Goal: Task Accomplishment & Management: Manage account settings

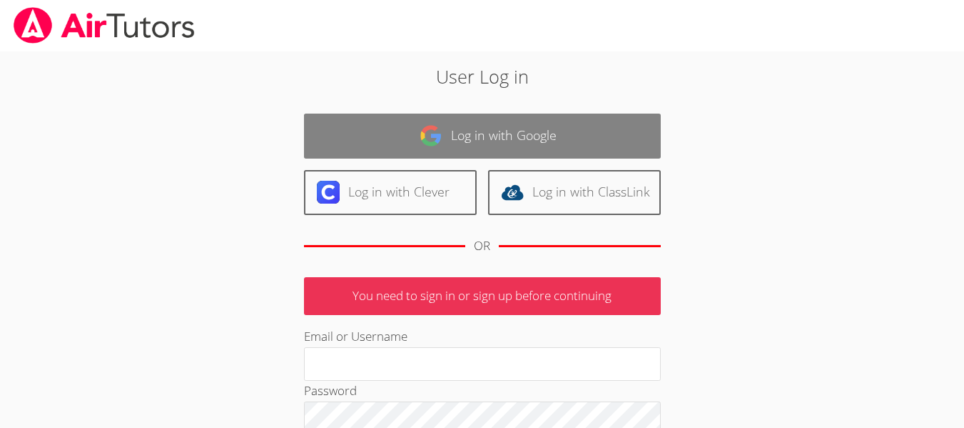
click at [495, 130] on link "Log in with Google" at bounding box center [482, 135] width 357 height 45
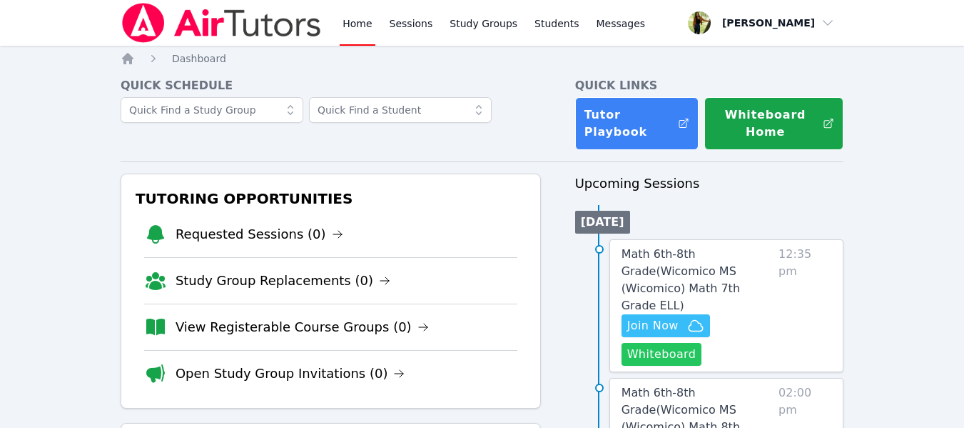
click at [657, 343] on button "Whiteboard" at bounding box center [662, 354] width 81 height 23
drag, startPoint x: 737, startPoint y: 269, endPoint x: 667, endPoint y: 256, distance: 71.1
click at [667, 256] on span "Math 6th-8th Grade ( Wicomico MS (Wicomico) Math 7th Grade ELL )" at bounding box center [681, 279] width 118 height 65
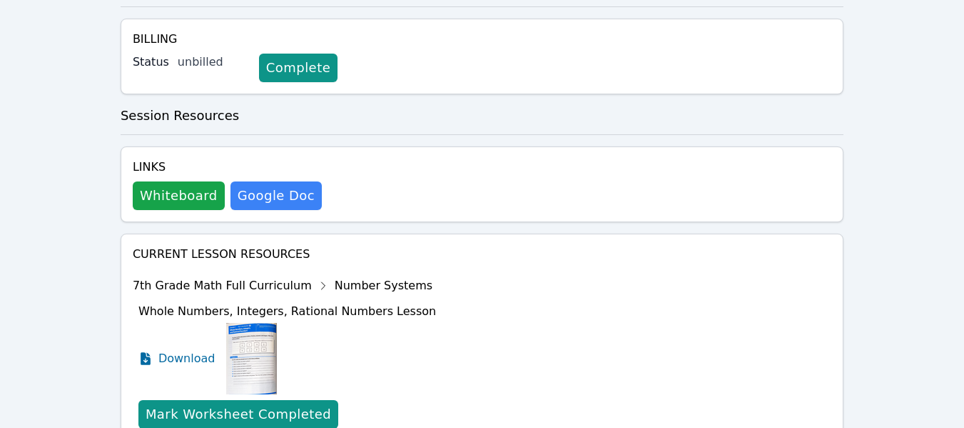
scroll to position [718, 0]
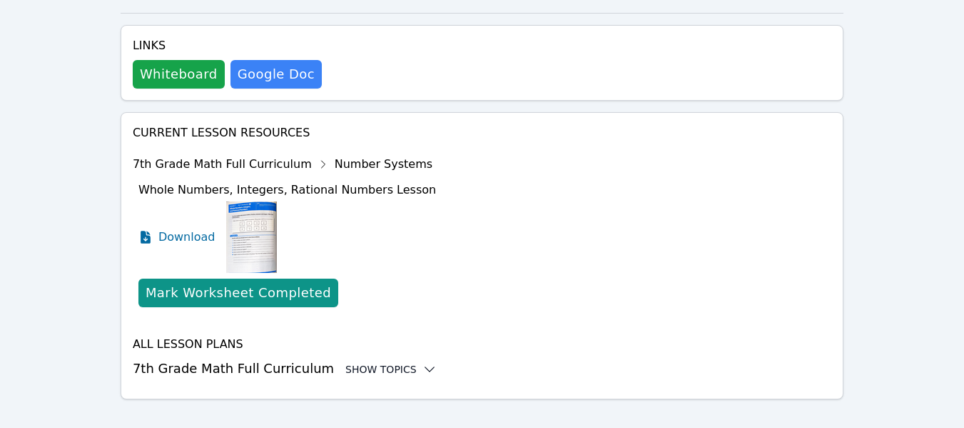
click at [390, 362] on div "Show Topics" at bounding box center [390, 369] width 91 height 14
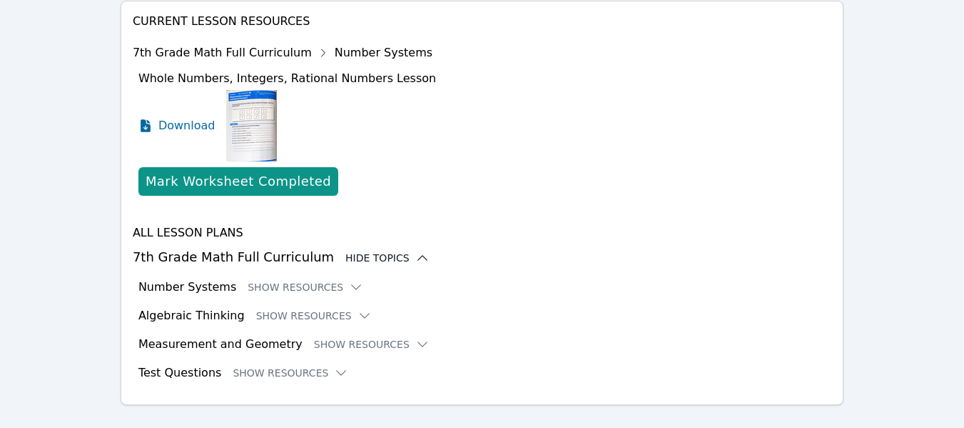
scroll to position [832, 0]
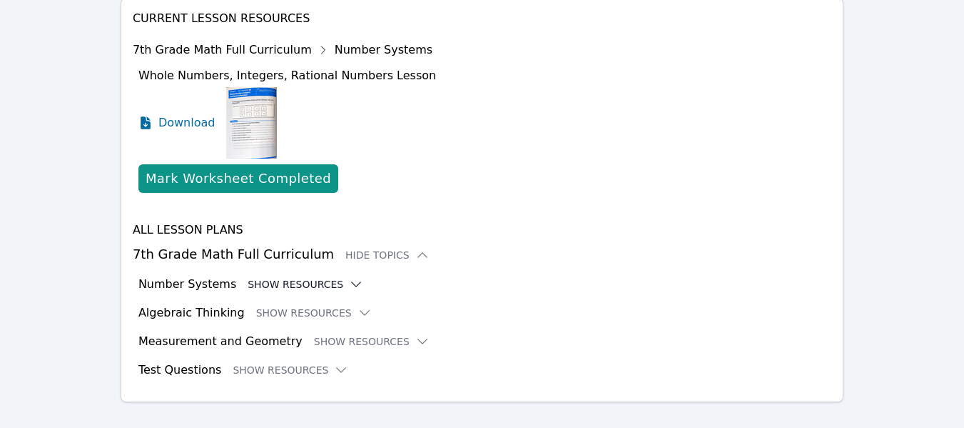
click at [318, 277] on button "Show Resources" at bounding box center [306, 284] width 116 height 14
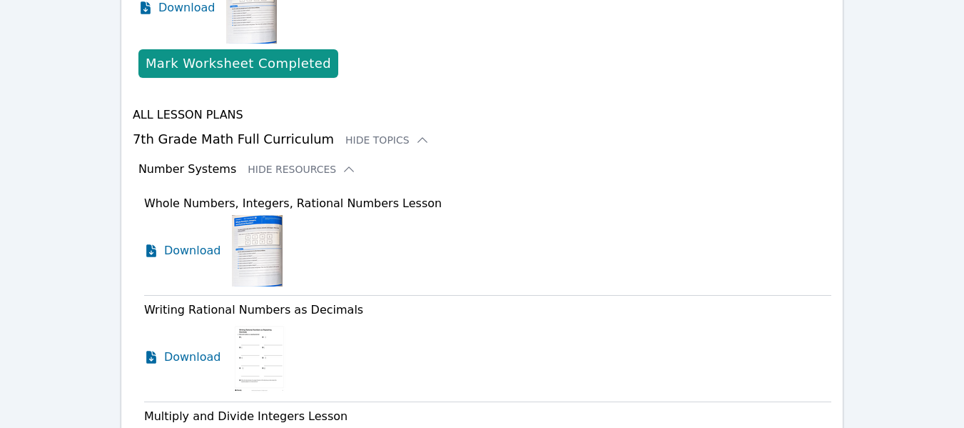
scroll to position [975, 0]
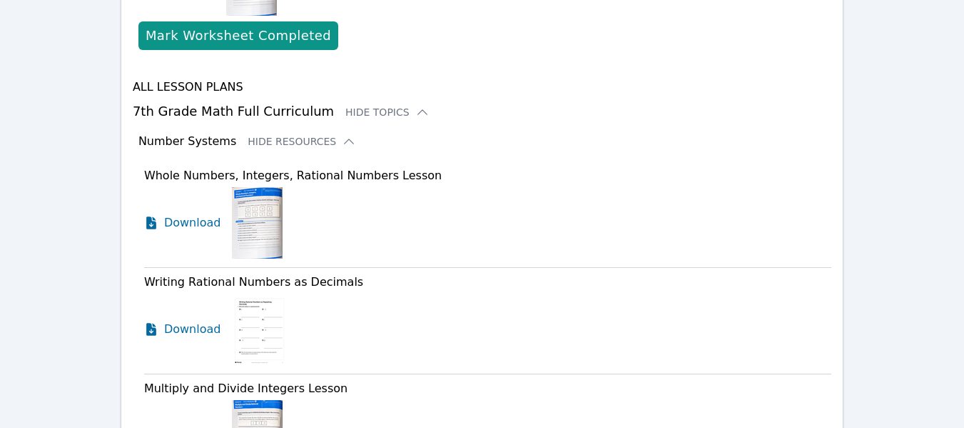
click at [254, 209] on img at bounding box center [257, 222] width 51 height 71
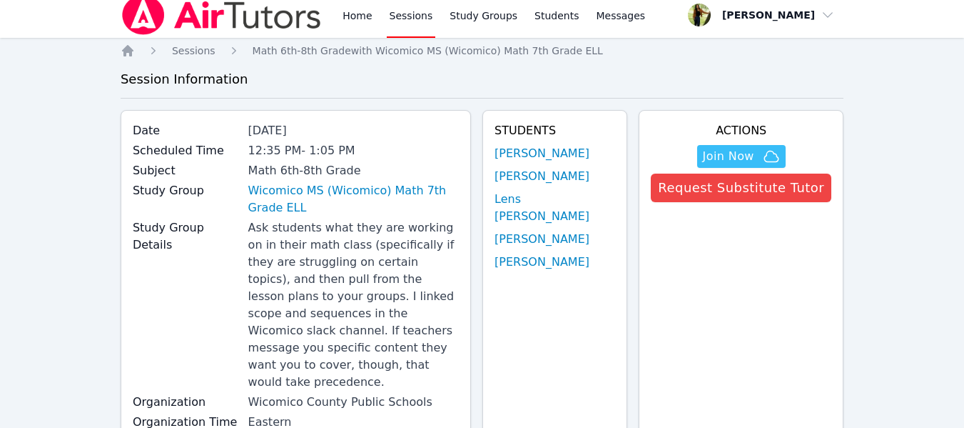
scroll to position [10, 0]
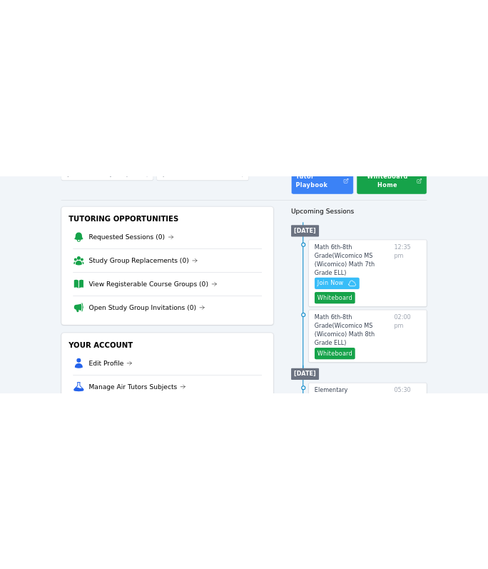
scroll to position [143, 0]
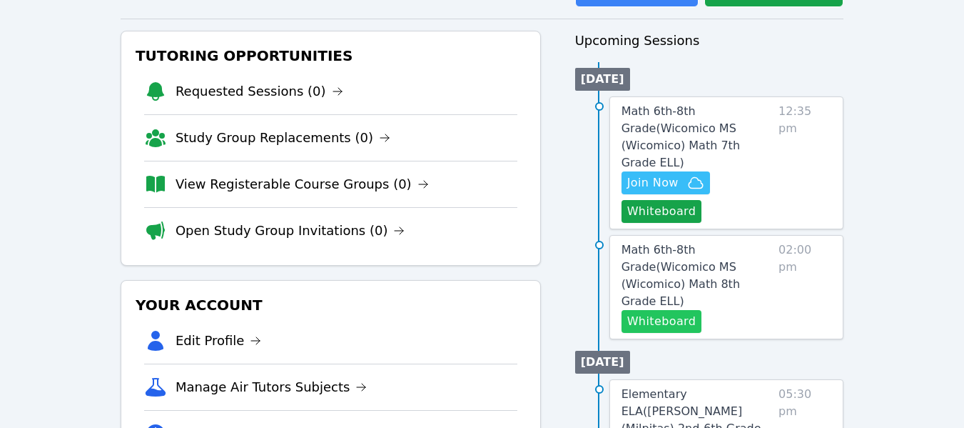
click at [665, 310] on button "Whiteboard" at bounding box center [662, 321] width 81 height 23
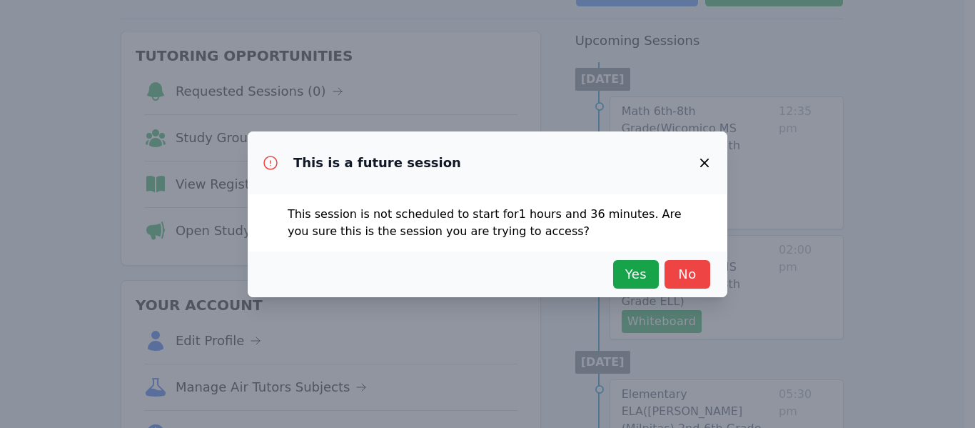
click at [700, 161] on icon "button" at bounding box center [704, 162] width 17 height 17
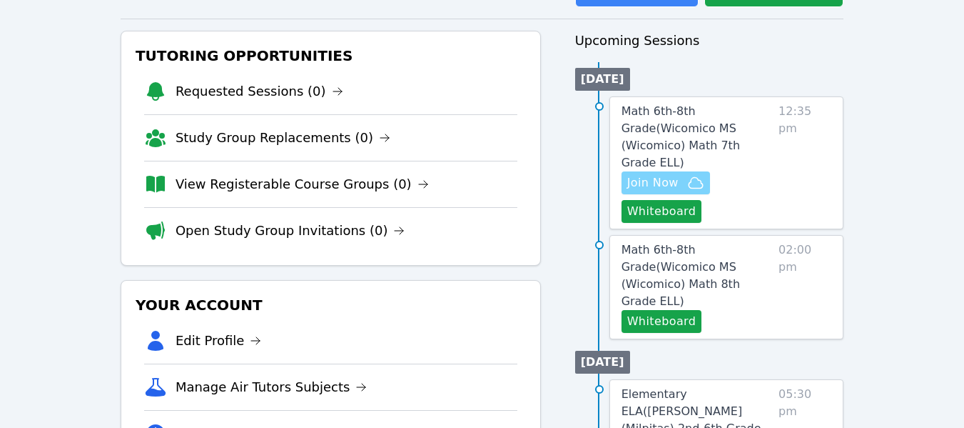
click at [663, 174] on span "Join Now" at bounding box center [652, 182] width 51 height 17
click at [684, 174] on span "Join Now" at bounding box center [665, 182] width 77 height 17
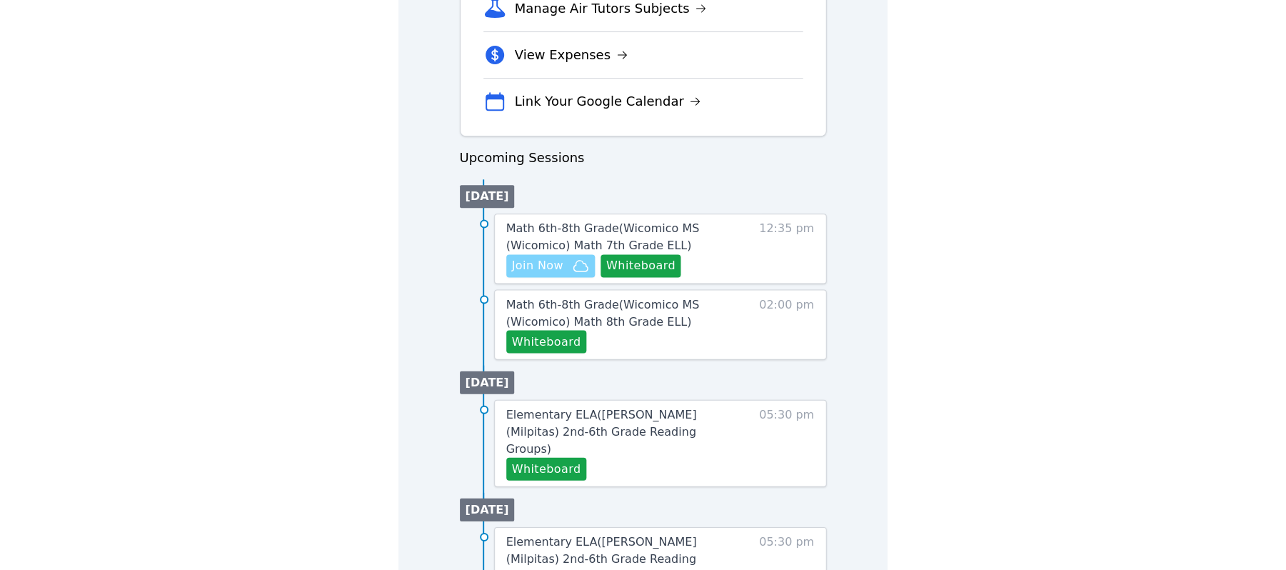
scroll to position [568, 0]
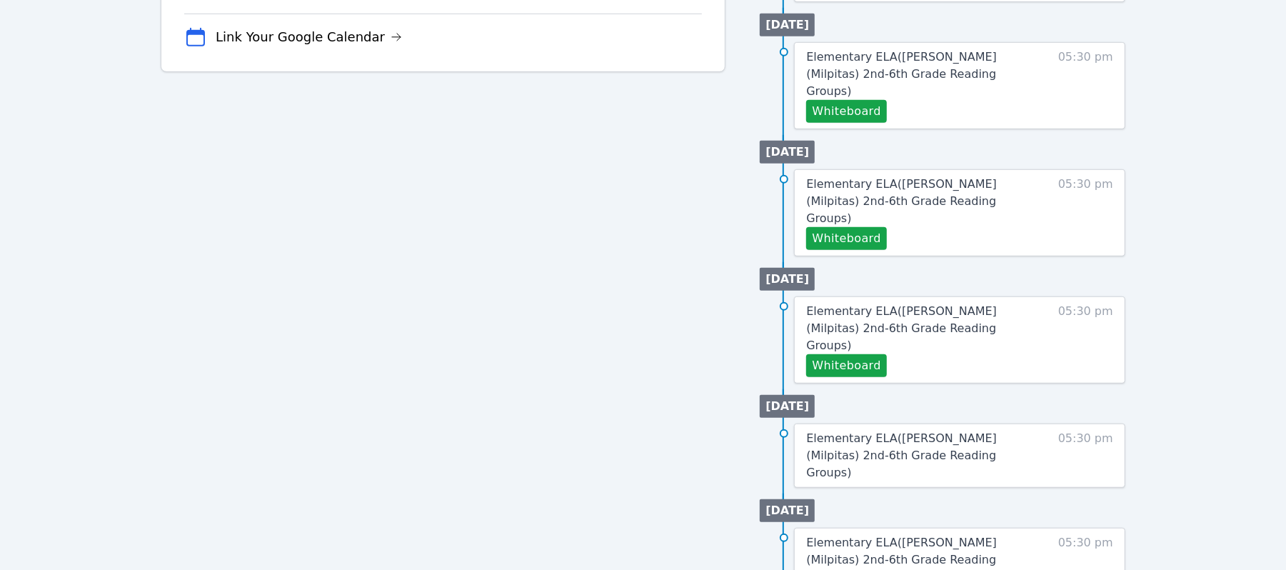
click at [238, 327] on div "Tutoring Opportunities Requested Sessions (0) Study Group Replacements (0) View…" at bounding box center [443, 145] width 565 height 1114
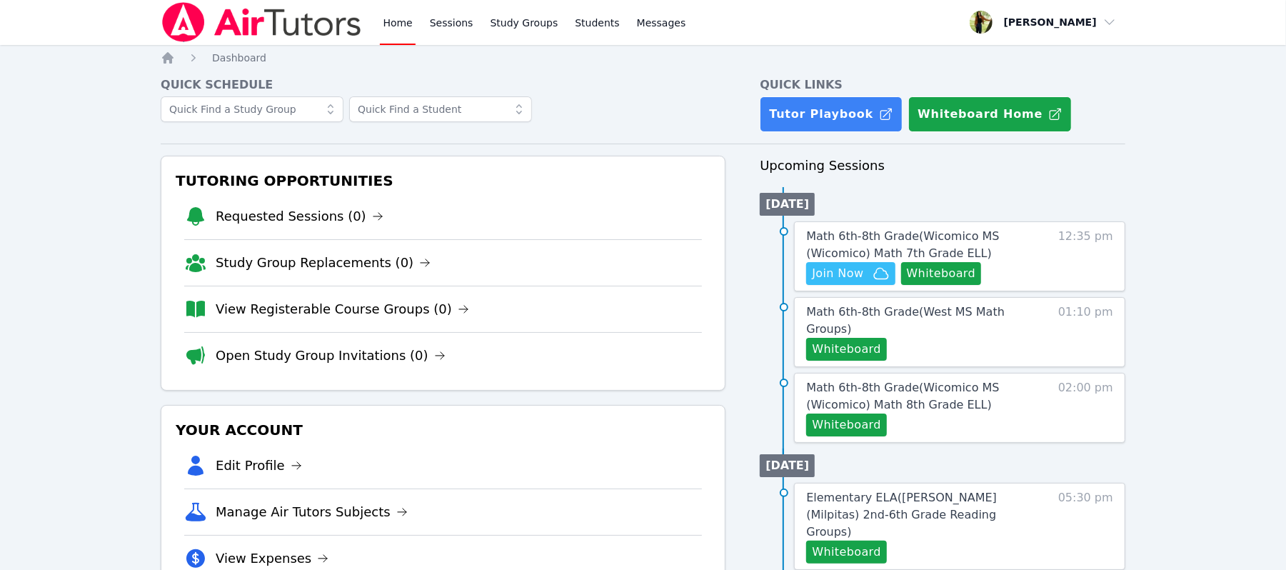
scroll to position [0, 0]
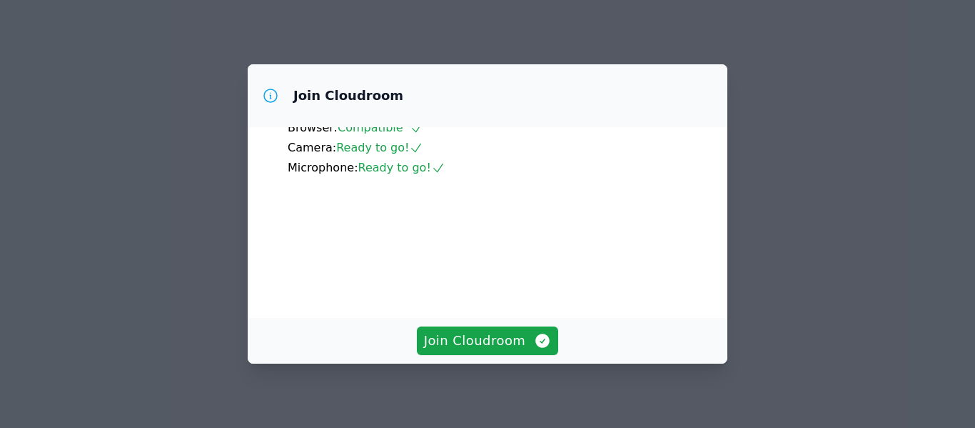
scroll to position [153, 0]
click at [759, 197] on div "Join Cloudroom Setup checklist Browser: Compatible Camera: Ready to go! Microph…" at bounding box center [487, 214] width 975 height 428
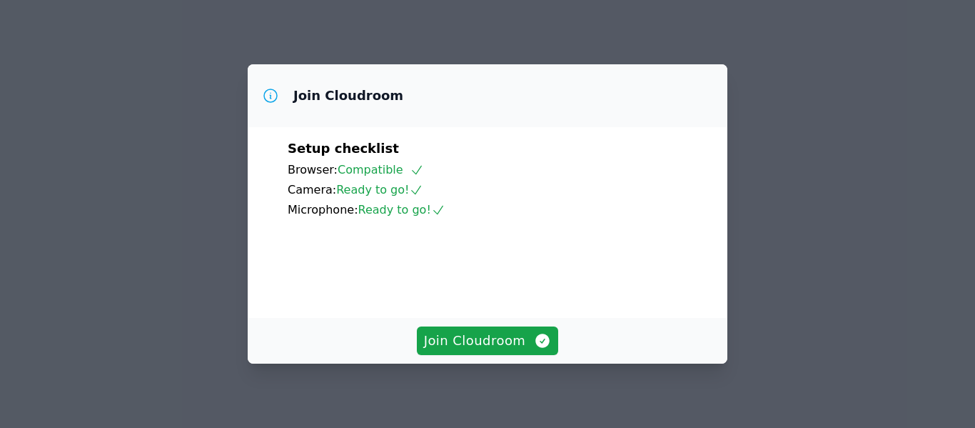
drag, startPoint x: 722, startPoint y: 185, endPoint x: 625, endPoint y: 330, distance: 174.0
drag, startPoint x: 625, startPoint y: 330, endPoint x: 510, endPoint y: 342, distance: 115.6
click at [510, 342] on span "Join Cloudroom" at bounding box center [488, 340] width 128 height 20
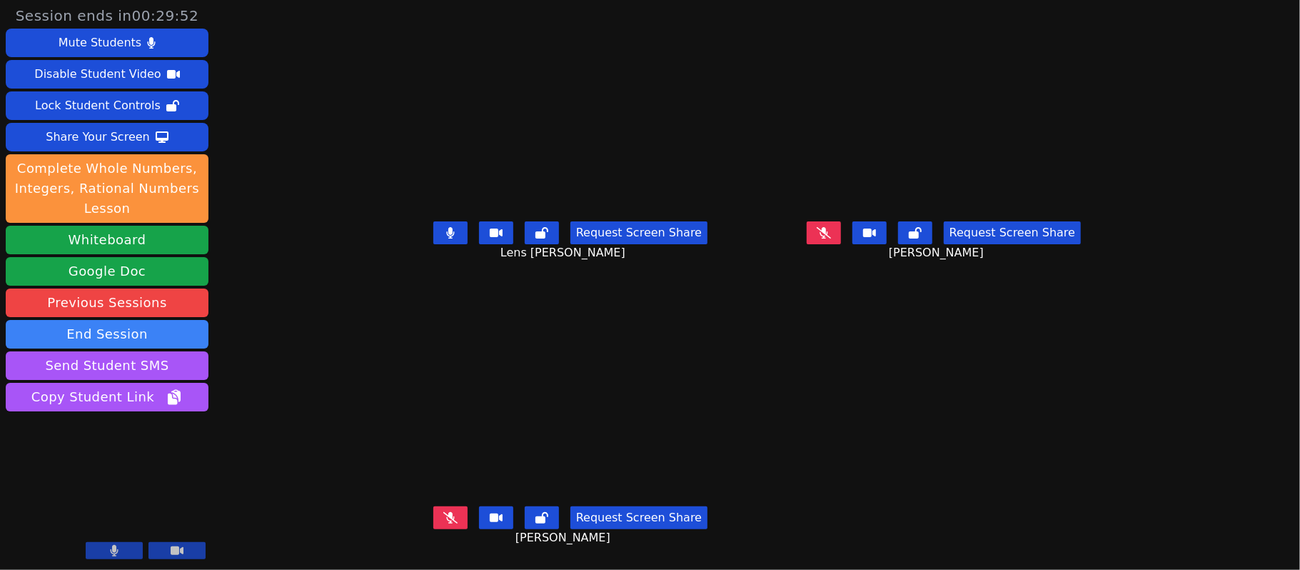
drag, startPoint x: 950, startPoint y: 1, endPoint x: 815, endPoint y: 404, distance: 424.6
click at [815, 404] on main "Lens Francois Request Screen Share Lens Francois Hans Leissa Fenelus Request Sc…" at bounding box center [756, 285] width 735 height 570
click at [163, 427] on button at bounding box center [176, 550] width 57 height 17
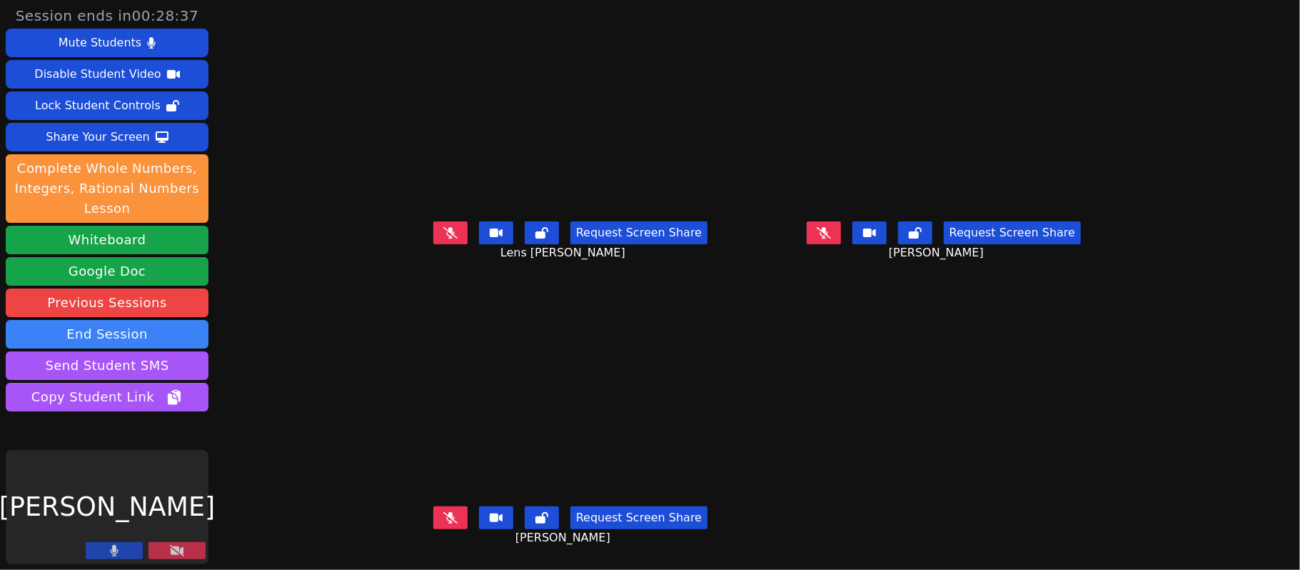
click at [121, 427] on button at bounding box center [114, 550] width 57 height 17
click at [177, 427] on icon at bounding box center [177, 550] width 14 height 11
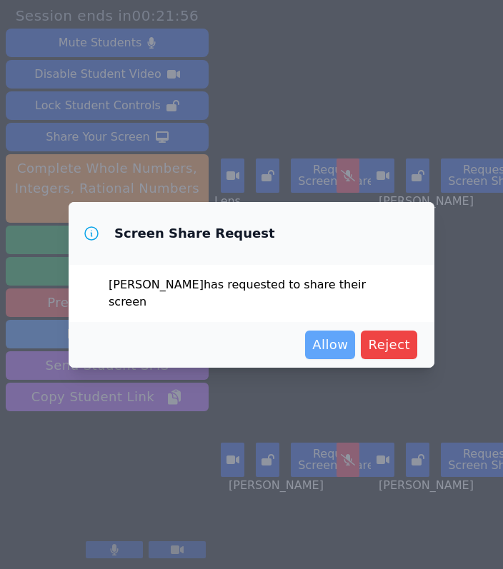
click at [335, 338] on span "Allow" at bounding box center [330, 345] width 36 height 20
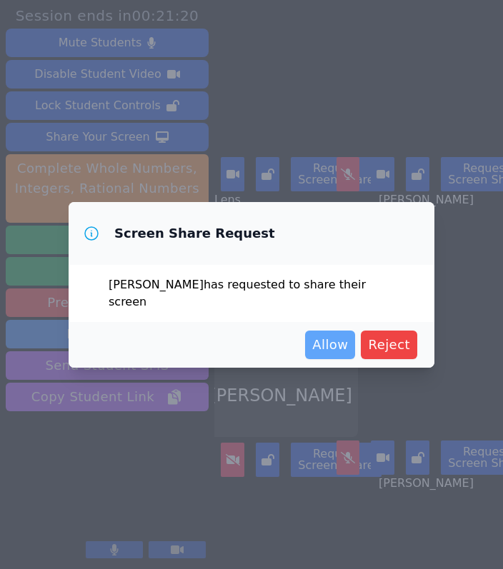
click at [343, 338] on span "Allow" at bounding box center [330, 345] width 36 height 20
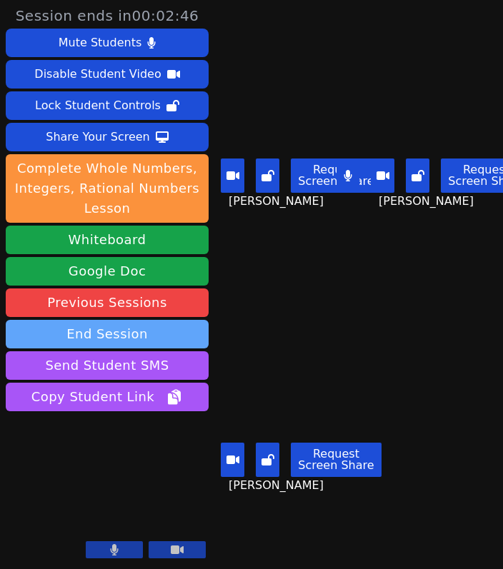
click at [132, 335] on button "End Session" at bounding box center [107, 334] width 203 height 29
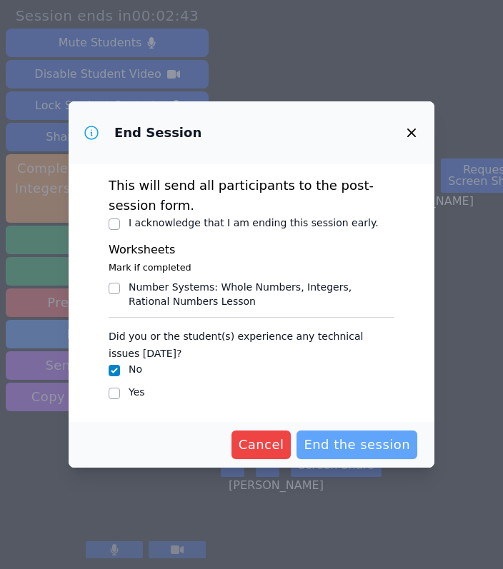
click at [337, 427] on span "End the session" at bounding box center [356, 445] width 106 height 20
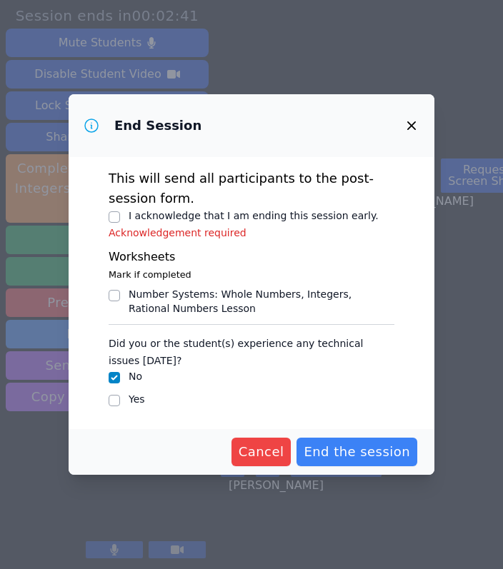
click at [117, 223] on div at bounding box center [113, 216] width 11 height 17
click at [116, 217] on input "I acknowledge that I am ending this session early." at bounding box center [113, 216] width 11 height 11
checkbox input "true"
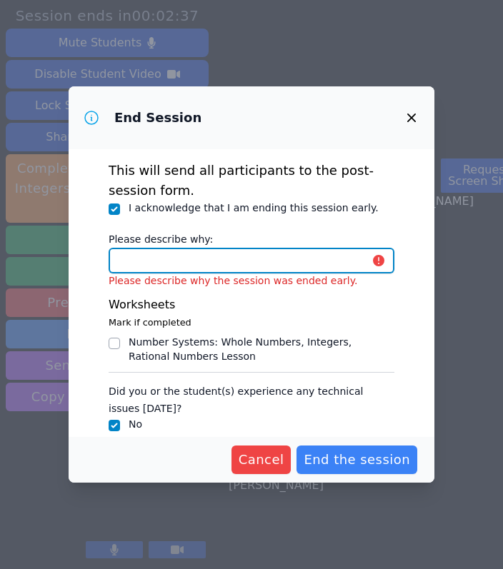
click at [313, 266] on input "Please describe why:" at bounding box center [251, 261] width 286 height 26
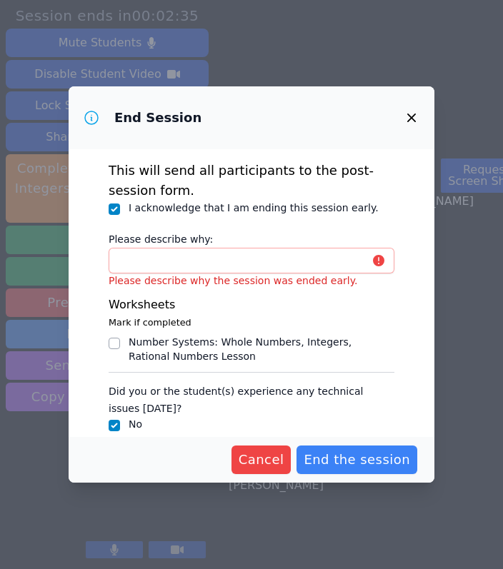
click at [410, 121] on icon "button" at bounding box center [411, 117] width 17 height 17
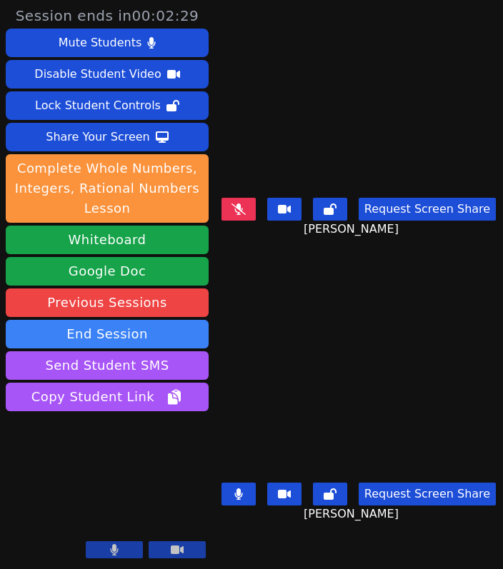
click at [163, 427] on button at bounding box center [176, 549] width 57 height 17
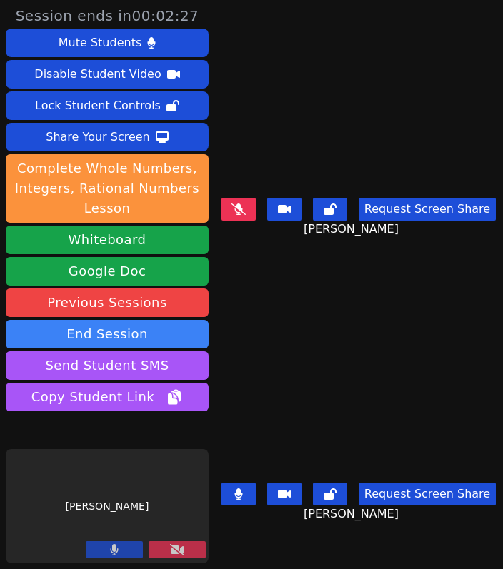
click at [123, 427] on button at bounding box center [114, 549] width 57 height 17
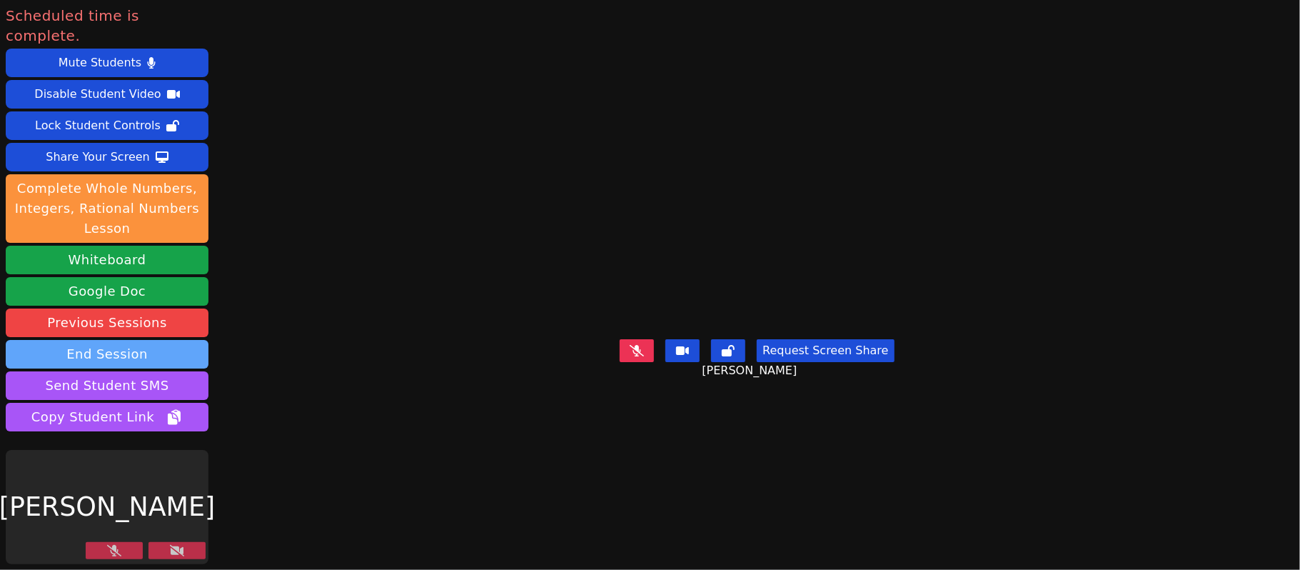
click at [132, 341] on button "End Session" at bounding box center [107, 354] width 203 height 29
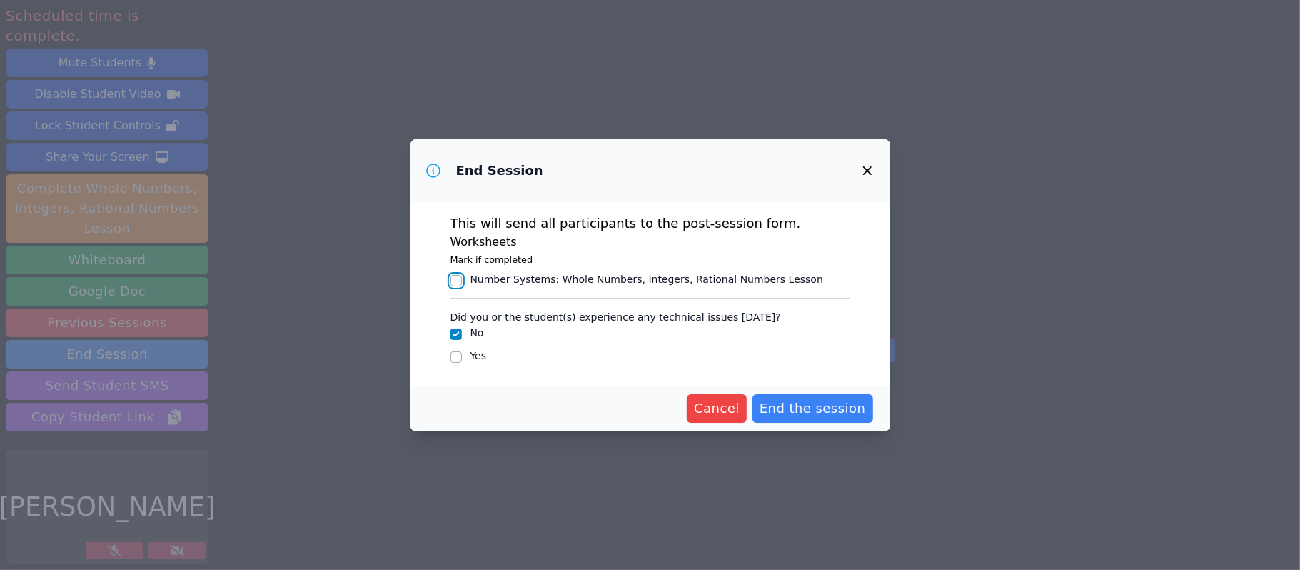
click at [455, 277] on input "Number Systems : Whole Numbers, Integers, Rational Numbers Lesson" at bounding box center [455, 280] width 11 height 11
checkbox input "true"
click at [804, 407] on span "End the session" at bounding box center [812, 408] width 106 height 20
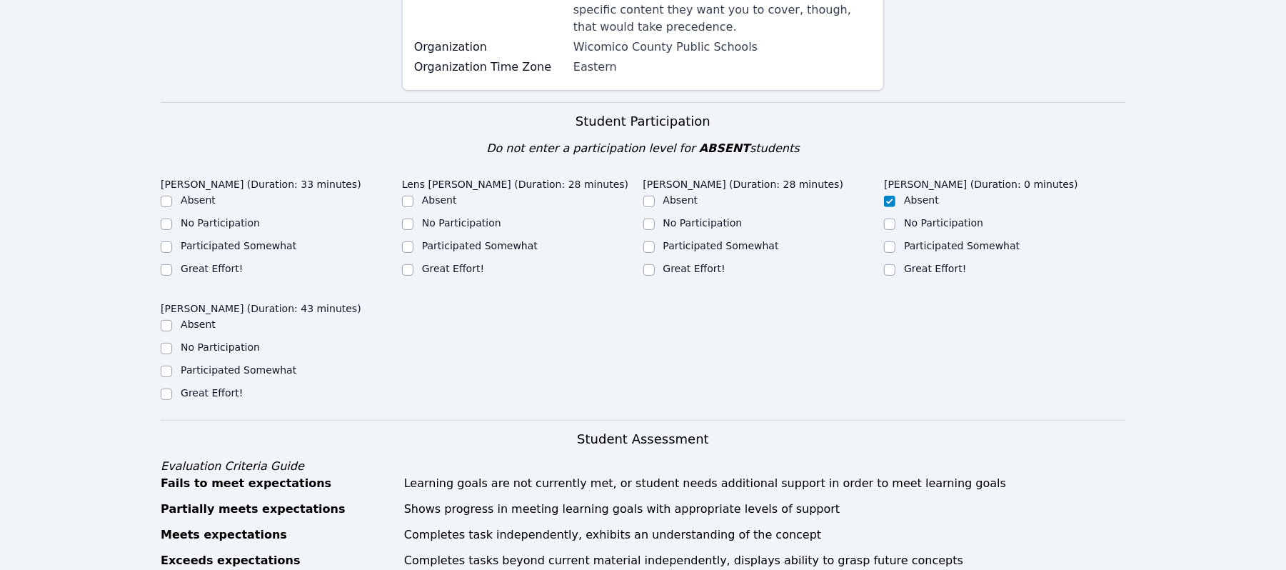
scroll to position [343, 0]
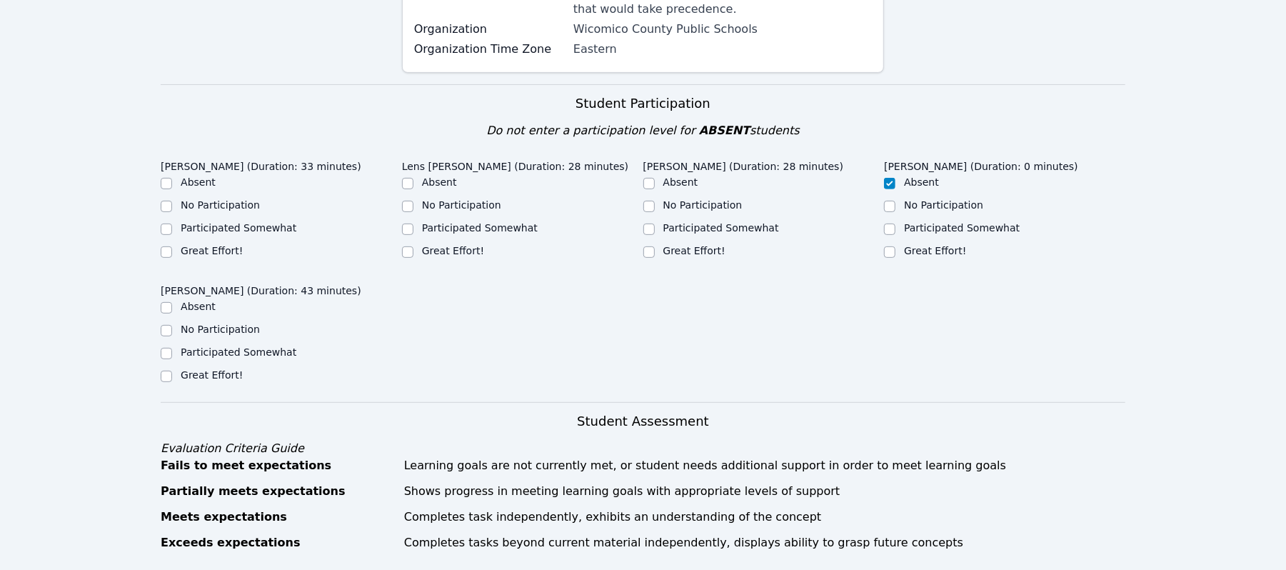
click at [651, 251] on div "Lehensha Morose (Duration: 28 minutes) Absent No Participation Participated Som…" at bounding box center [763, 211] width 241 height 116
click at [648, 246] on input "Great Effort!" at bounding box center [648, 251] width 11 height 11
checkbox input "true"
click at [408, 246] on input "Great Effort!" at bounding box center [407, 251] width 11 height 11
checkbox input "true"
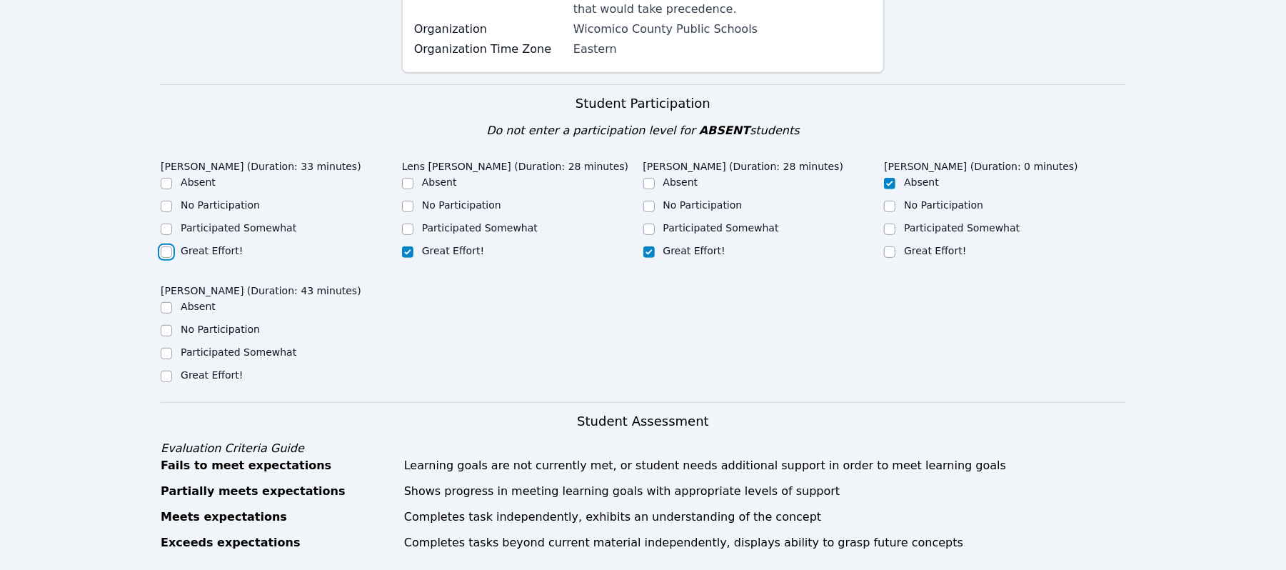
click at [166, 246] on input "Great Effort!" at bounding box center [166, 251] width 11 height 11
checkbox input "true"
click at [168, 370] on input "Great Effort!" at bounding box center [166, 375] width 11 height 11
checkbox input "true"
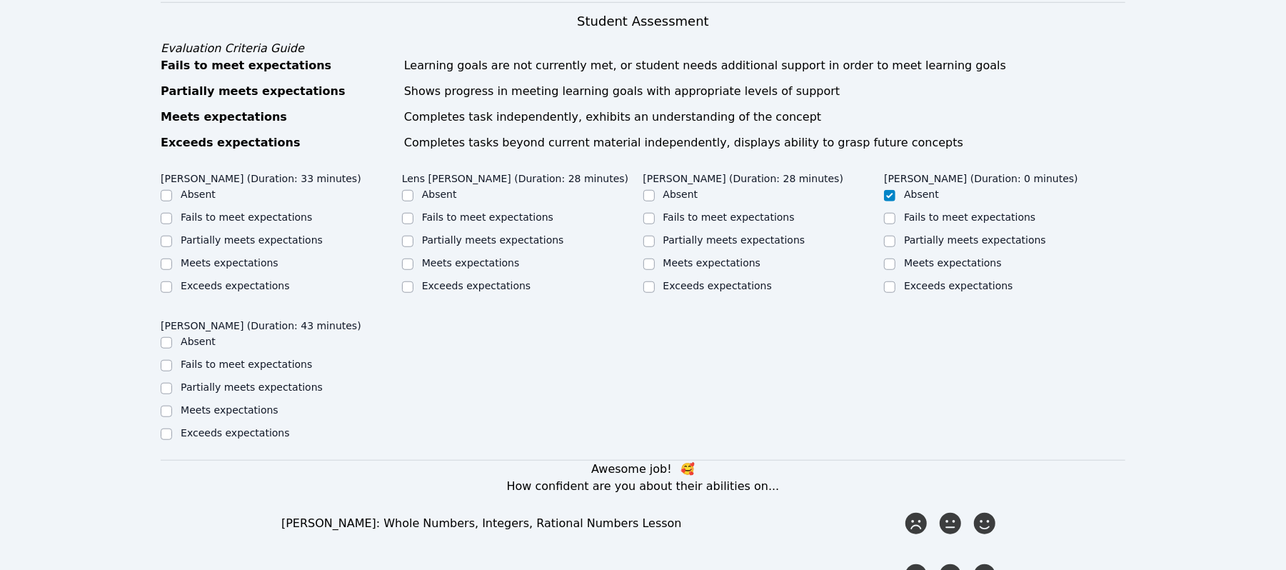
scroll to position [744, 0]
click at [168, 258] on input "Meets expectations" at bounding box center [166, 263] width 11 height 11
checkbox input "true"
click at [407, 258] on input "Meets expectations" at bounding box center [407, 263] width 11 height 11
checkbox input "true"
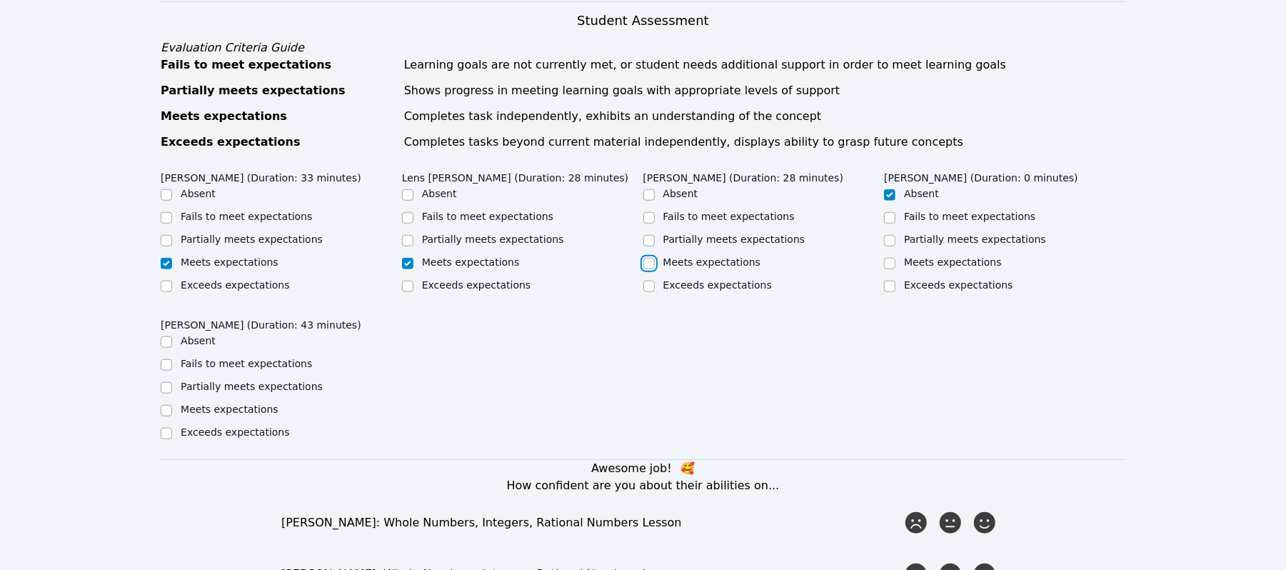
click at [652, 258] on input "Meets expectations" at bounding box center [648, 263] width 11 height 11
checkbox input "true"
click at [167, 405] on input "Meets expectations" at bounding box center [166, 410] width 11 height 11
checkbox input "true"
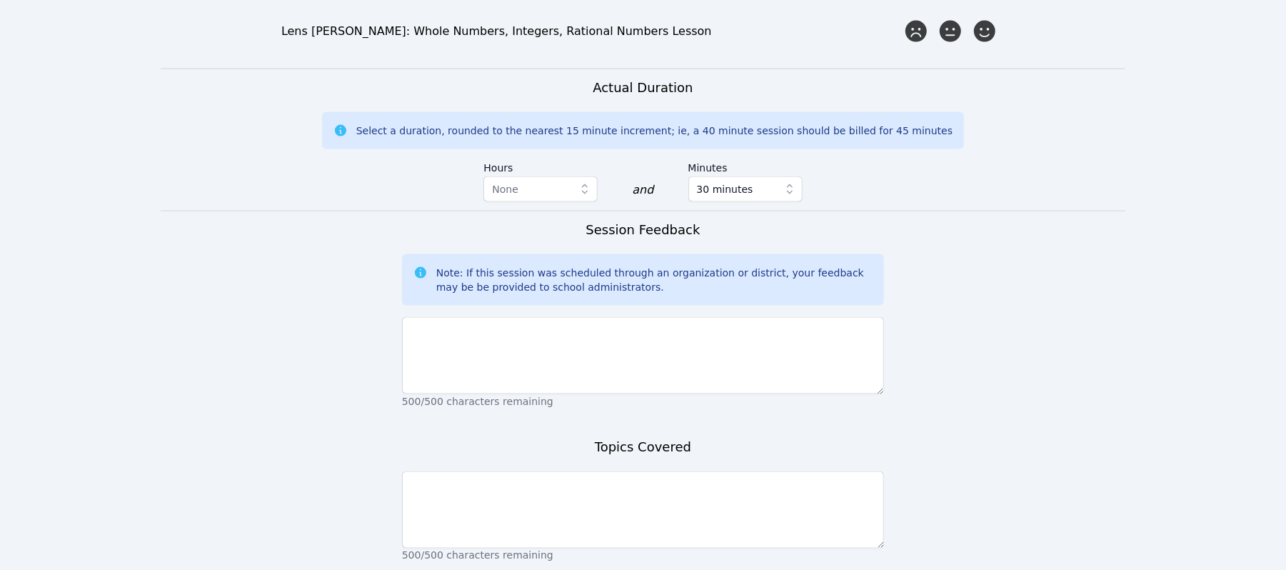
scroll to position [1448, 0]
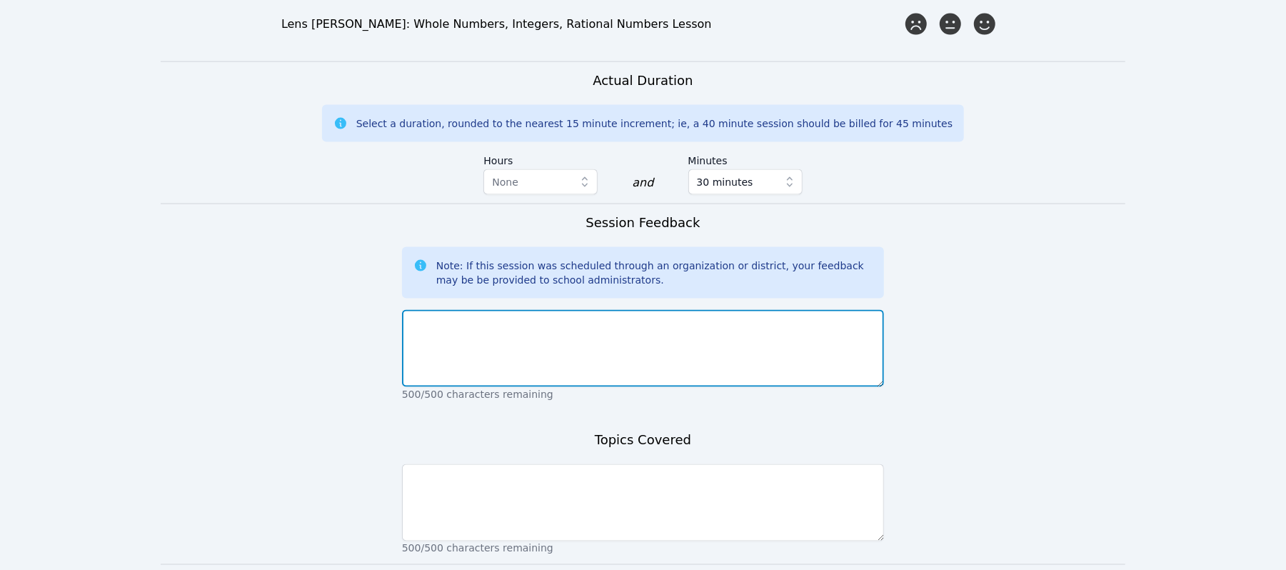
click at [469, 338] on textarea at bounding box center [643, 348] width 482 height 77
type textarea "Students were very engaged and involved in the lesson. They showed great initia…"
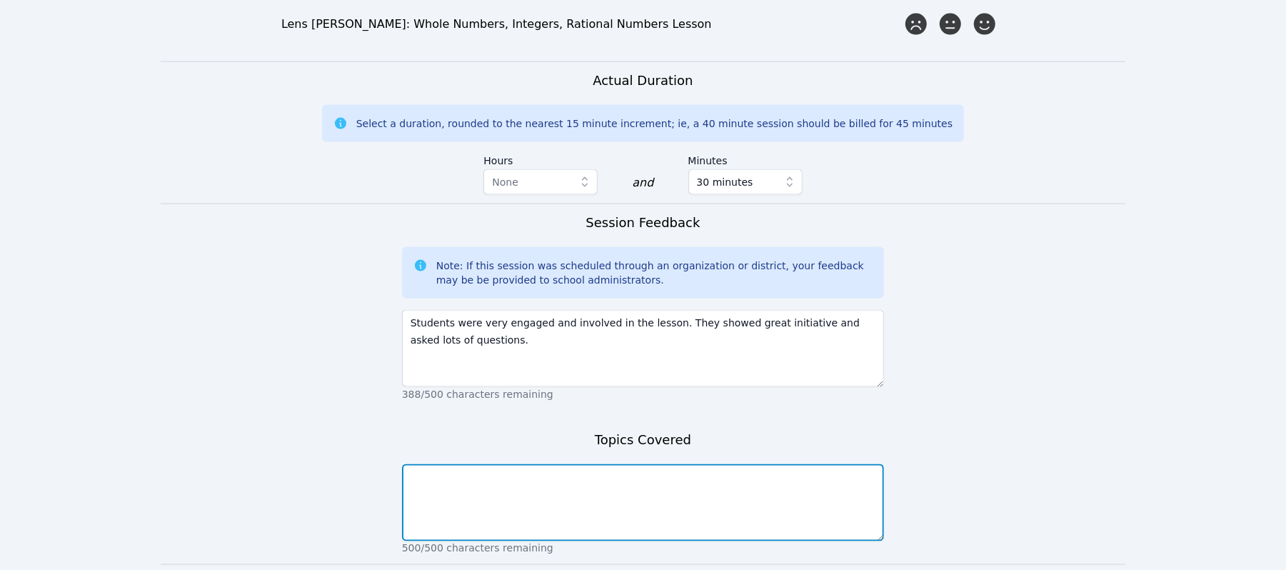
click at [435, 427] on textarea at bounding box center [643, 502] width 482 height 77
type textarea "We discussed and practiced solving word problems and real world problems."
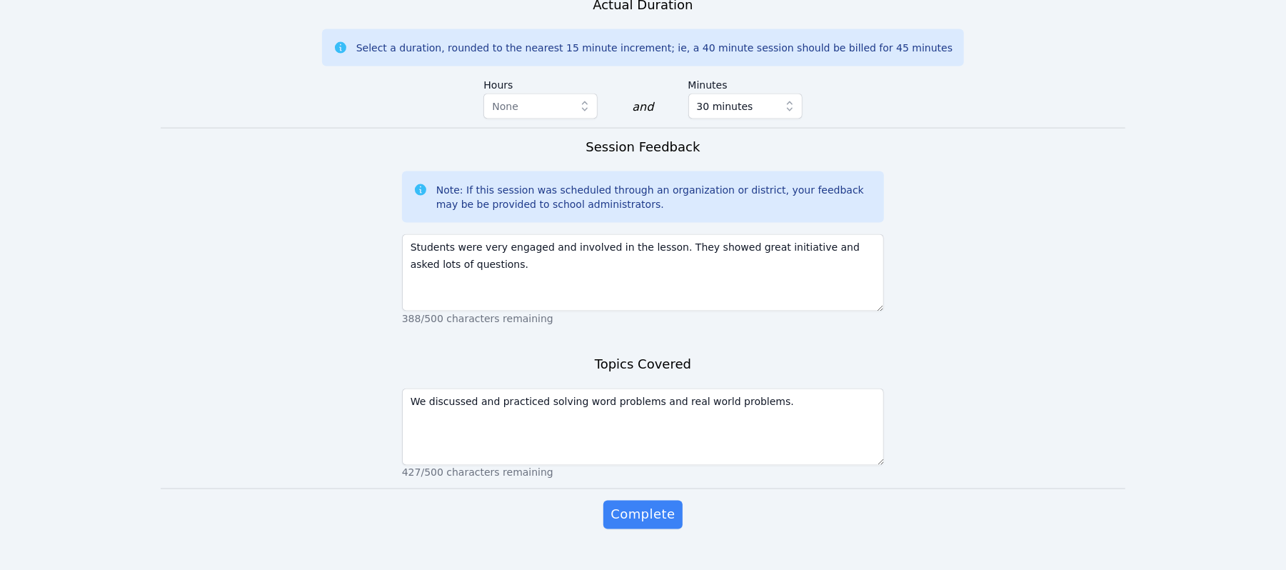
scroll to position [1536, 0]
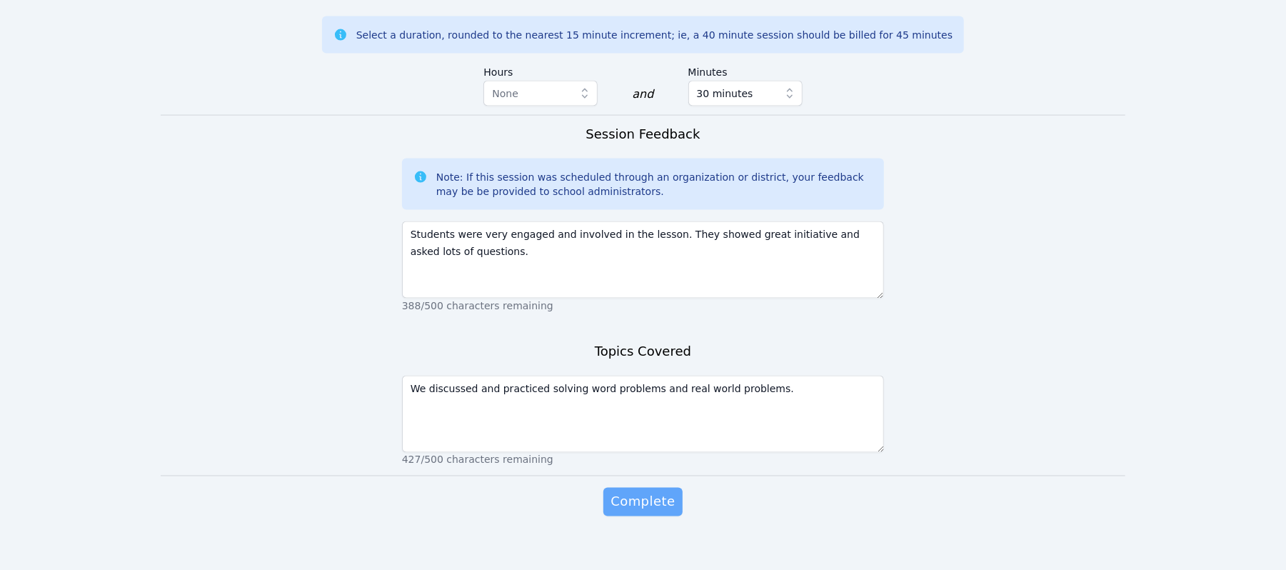
click at [647, 427] on span "Complete" at bounding box center [642, 502] width 64 height 20
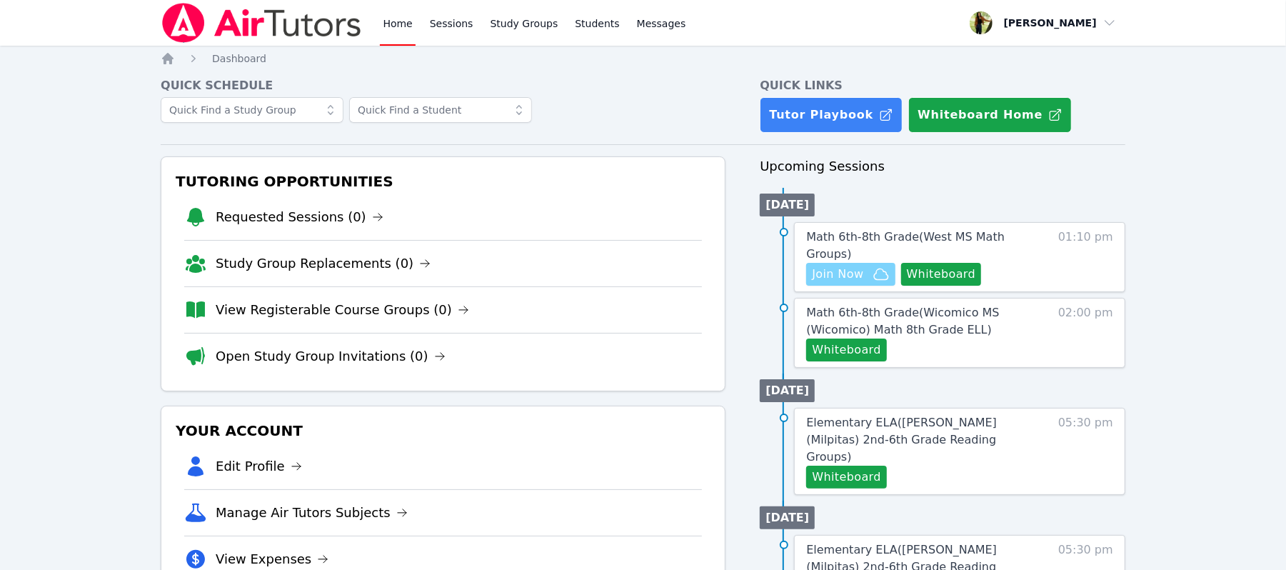
click at [860, 266] on span "Join Now" at bounding box center [837, 274] width 51 height 17
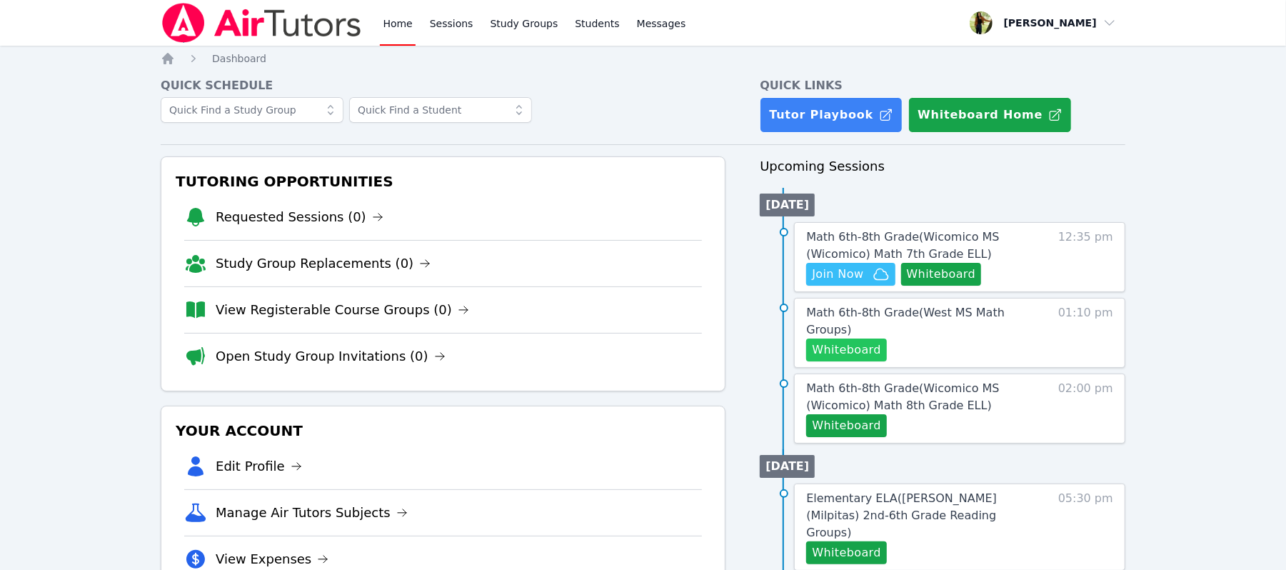
click at [863, 338] on button "Whiteboard" at bounding box center [846, 349] width 81 height 23
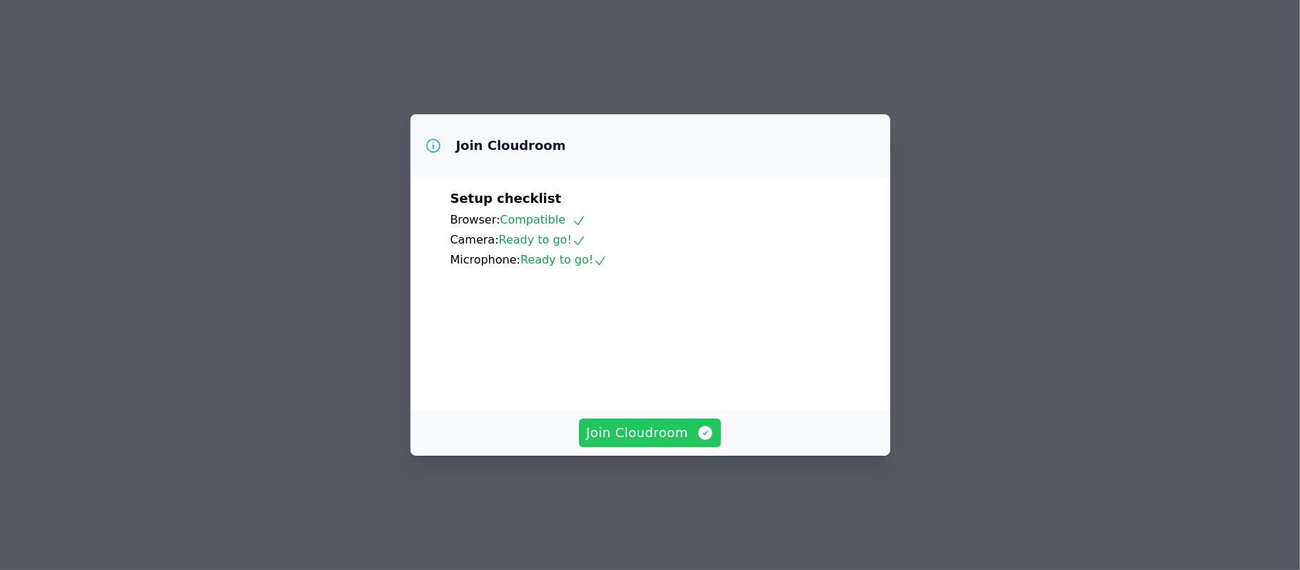
click at [651, 443] on span "Join Cloudroom" at bounding box center [650, 433] width 128 height 20
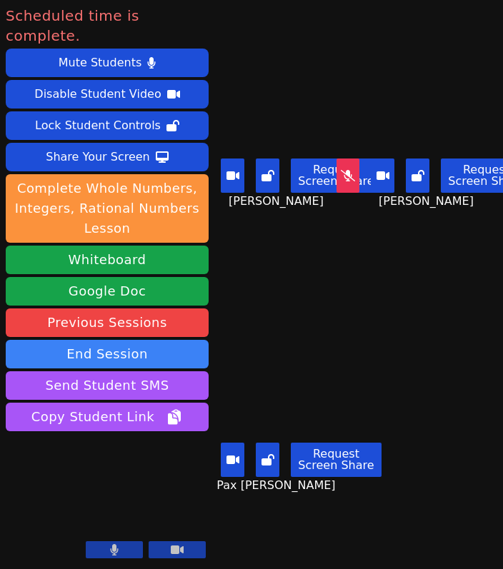
click at [175, 551] on icon at bounding box center [177, 549] width 13 height 9
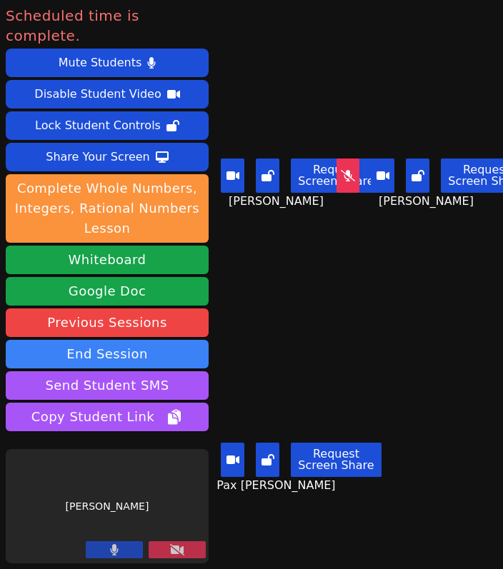
click at [114, 555] on icon at bounding box center [115, 549] width 8 height 11
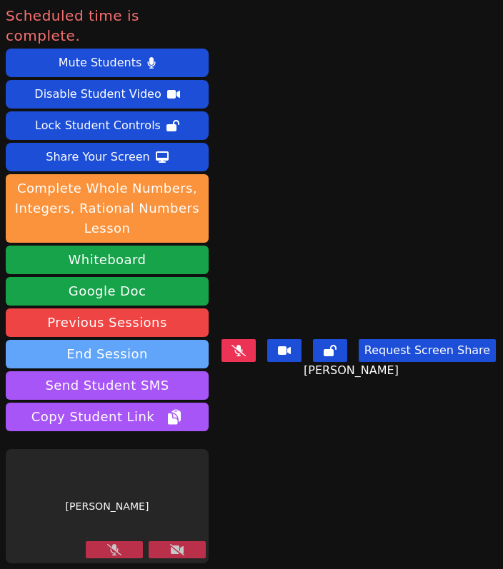
click at [148, 340] on button "End Session" at bounding box center [107, 354] width 203 height 29
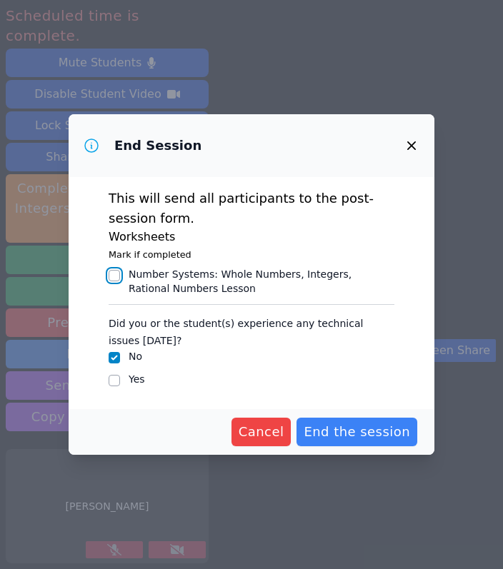
click at [110, 275] on input "Number Systems : Whole Numbers, Integers, Rational Numbers Lesson" at bounding box center [113, 275] width 11 height 11
checkbox input "true"
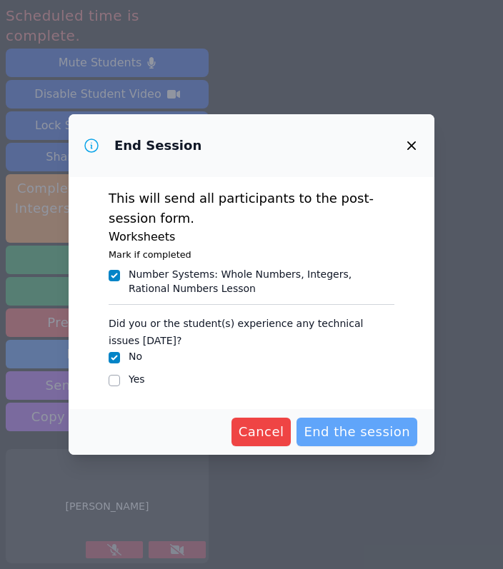
click at [373, 435] on span "End the session" at bounding box center [356, 432] width 106 height 20
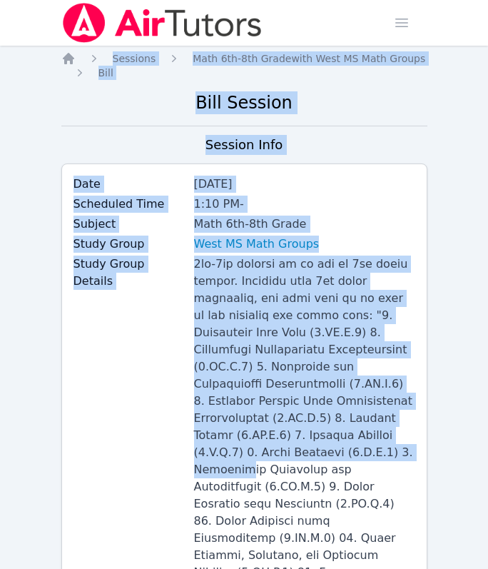
drag, startPoint x: 373, startPoint y: 435, endPoint x: 551, endPoint y: 26, distance: 446.2
click at [488, 26] on html "Home Sessions Study Groups Students Messages Open user menu Amanda Paul Open ma…" at bounding box center [244, 284] width 488 height 569
click at [411, 234] on div "Subject Math 6th-8th Grade" at bounding box center [245, 226] width 342 height 20
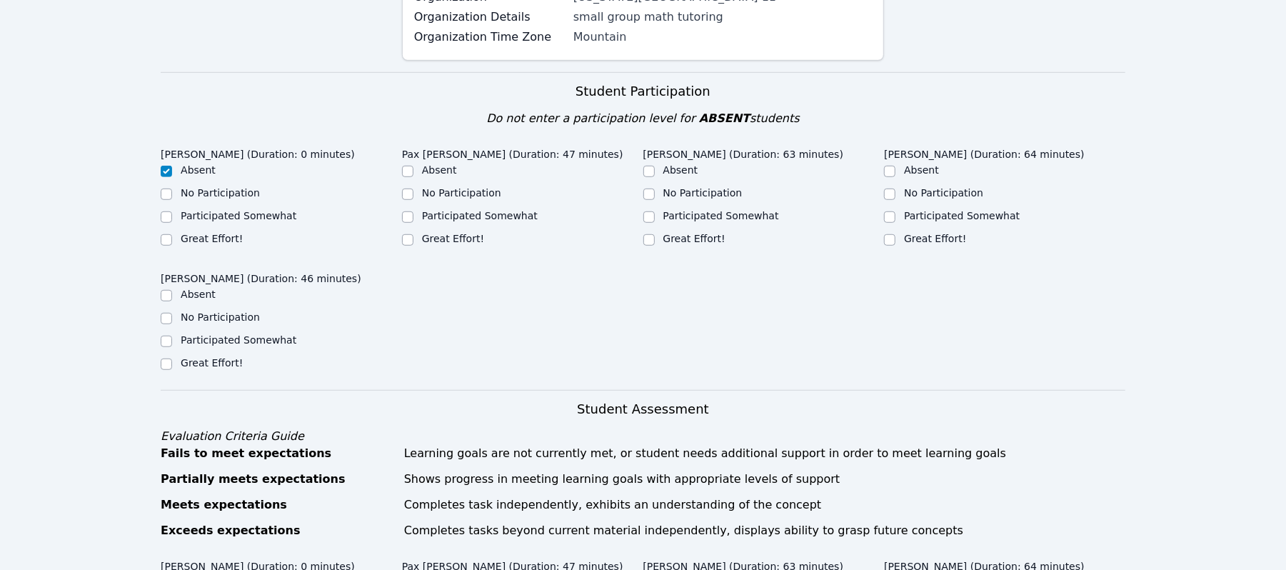
scroll to position [647, 0]
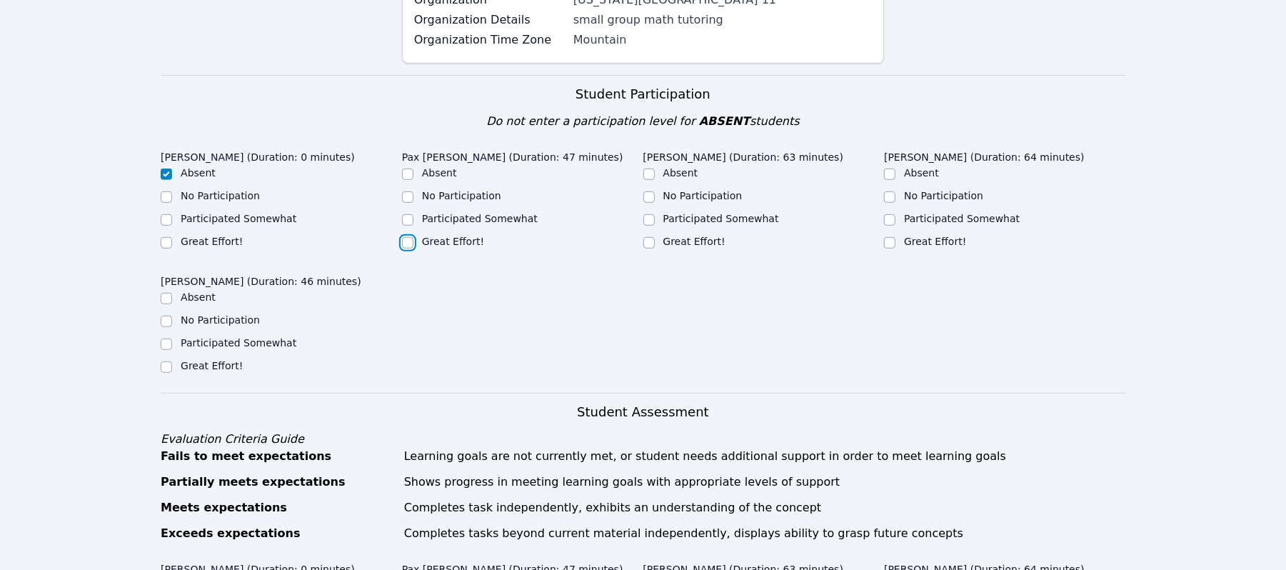
click at [404, 237] on input "Great Effort!" at bounding box center [407, 242] width 11 height 11
checkbox input "true"
click at [889, 237] on input "Great Effort!" at bounding box center [889, 242] width 11 height 11
checkbox input "true"
click at [153, 296] on div "Home Sessions Study Groups Students Messages Open user menu Amanda Paul Open ma…" at bounding box center [643, 560] width 1286 height 2415
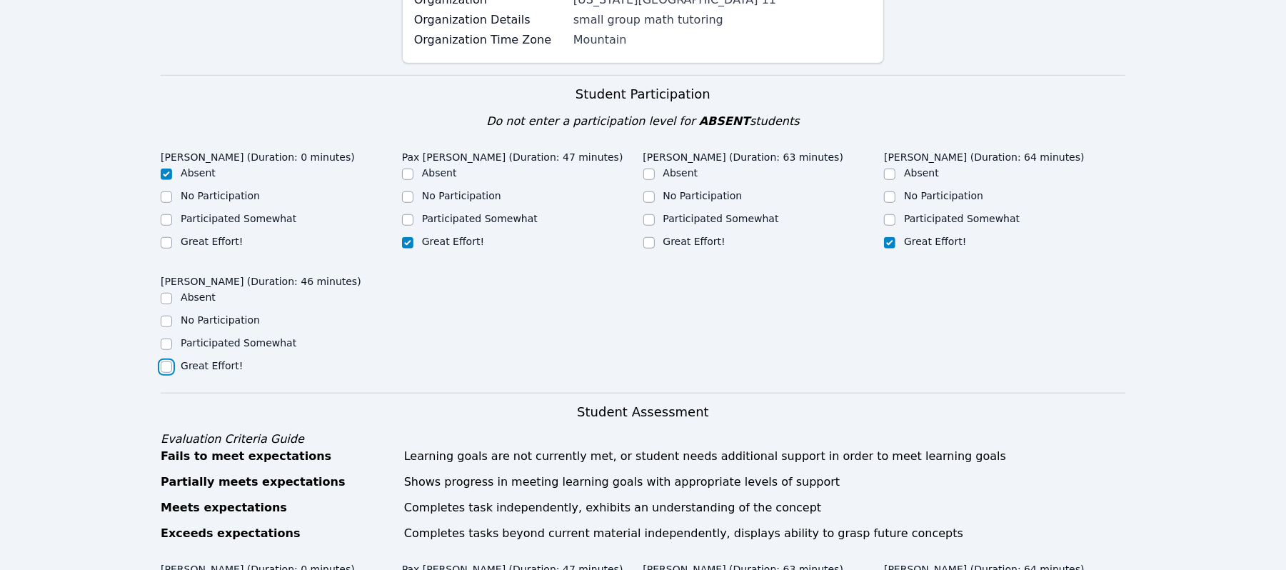
click at [164, 361] on input "Great Effort!" at bounding box center [166, 366] width 11 height 11
checkbox input "true"
click at [647, 237] on input "Great Effort!" at bounding box center [648, 242] width 11 height 11
checkbox input "true"
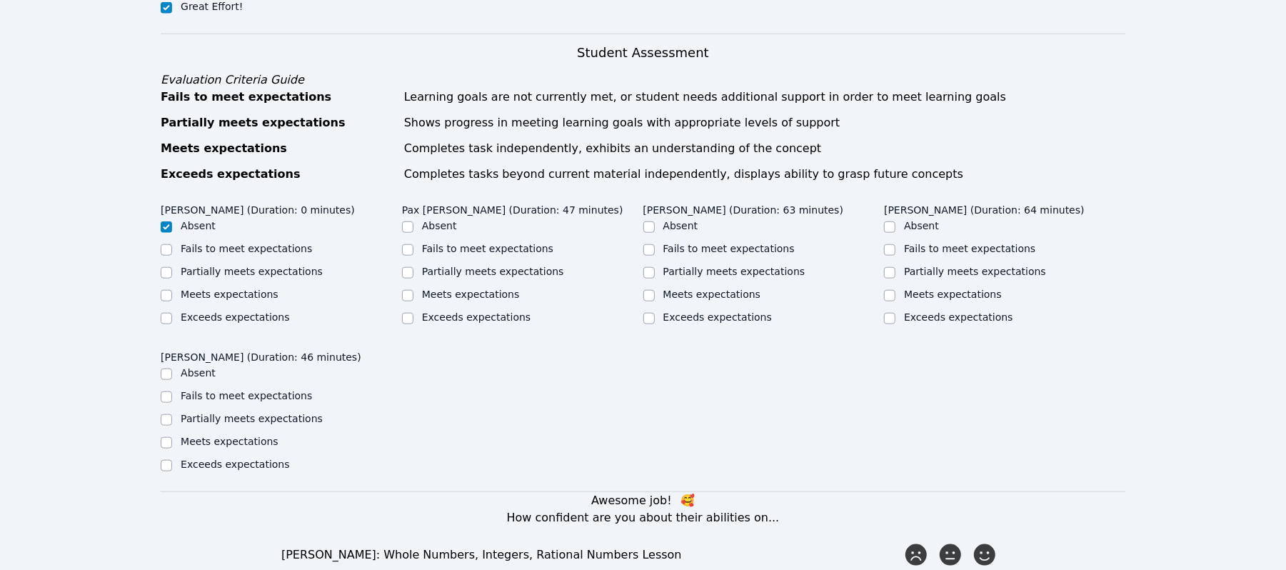
scroll to position [998, 0]
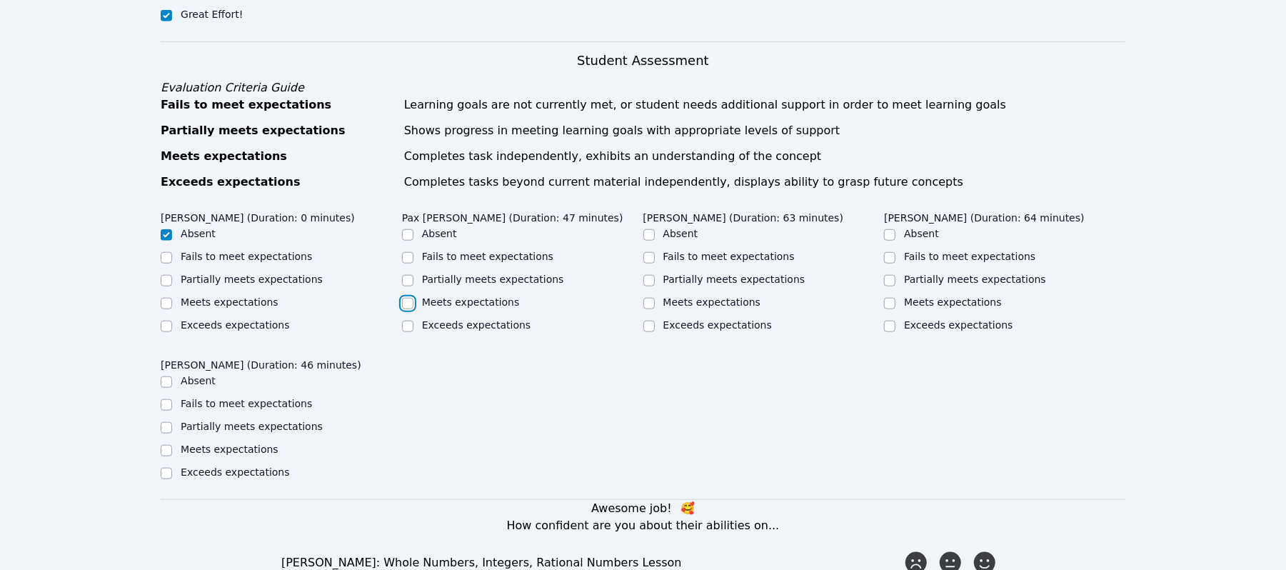
click at [409, 298] on input "Meets expectations" at bounding box center [407, 303] width 11 height 11
checkbox input "true"
click at [654, 298] on input "Meets expectations" at bounding box center [648, 303] width 11 height 11
checkbox input "true"
click at [895, 295] on div "Meets expectations" at bounding box center [1004, 303] width 241 height 17
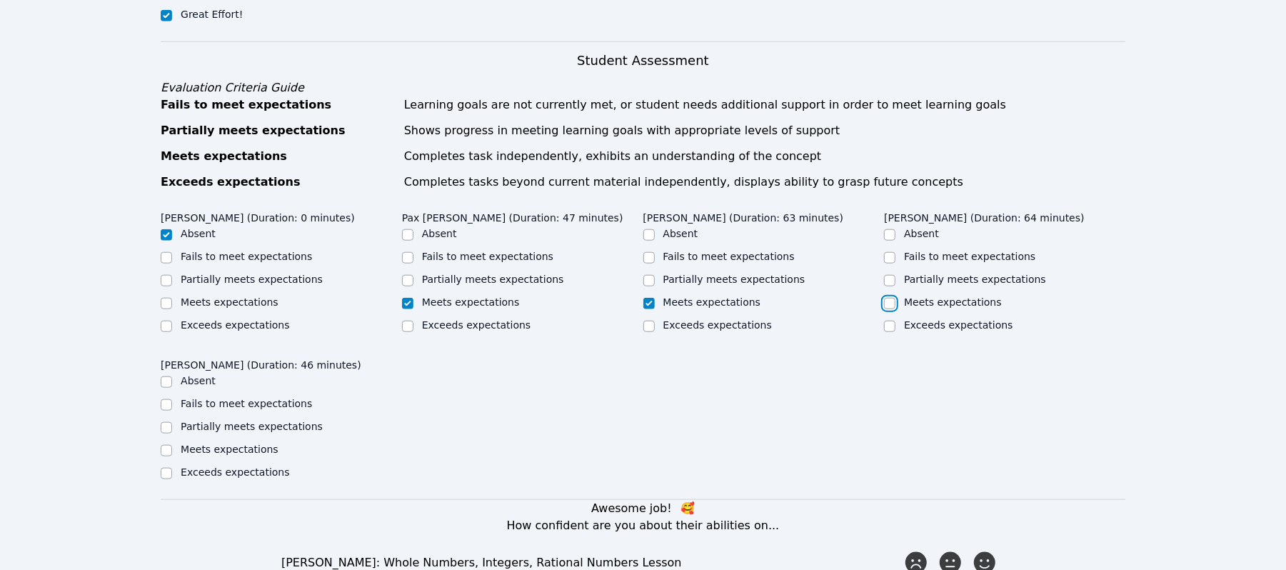
click at [886, 298] on input "Meets expectations" at bounding box center [889, 303] width 11 height 11
checkbox input "true"
click at [161, 445] on input "Meets expectations" at bounding box center [166, 450] width 11 height 11
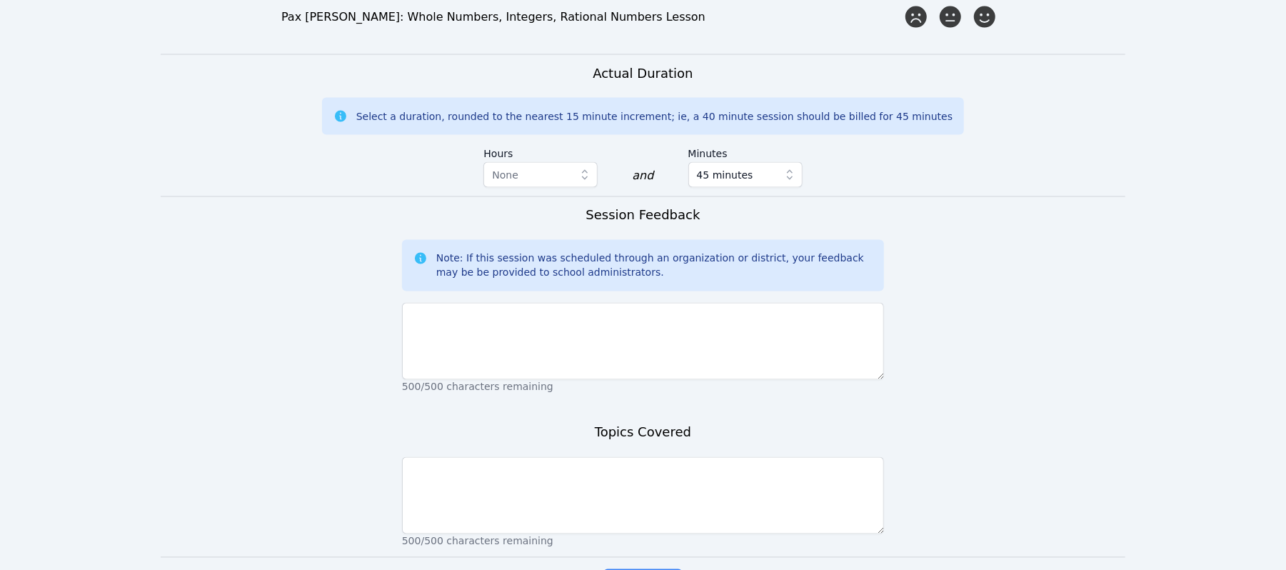
scroll to position [1757, 0]
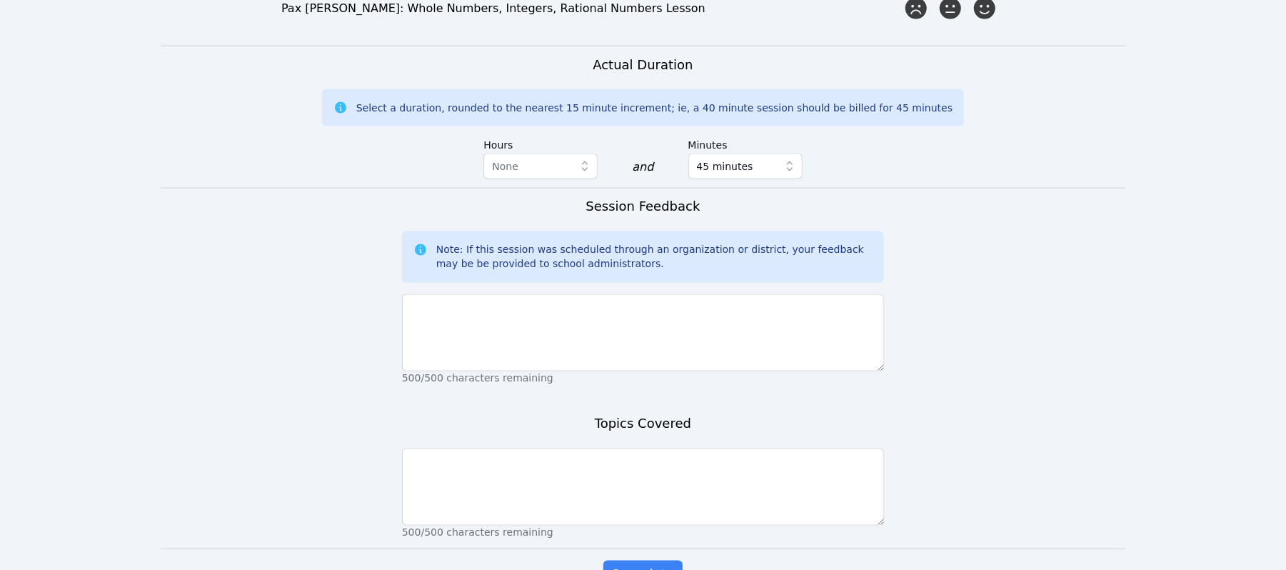
checkbox input "true"
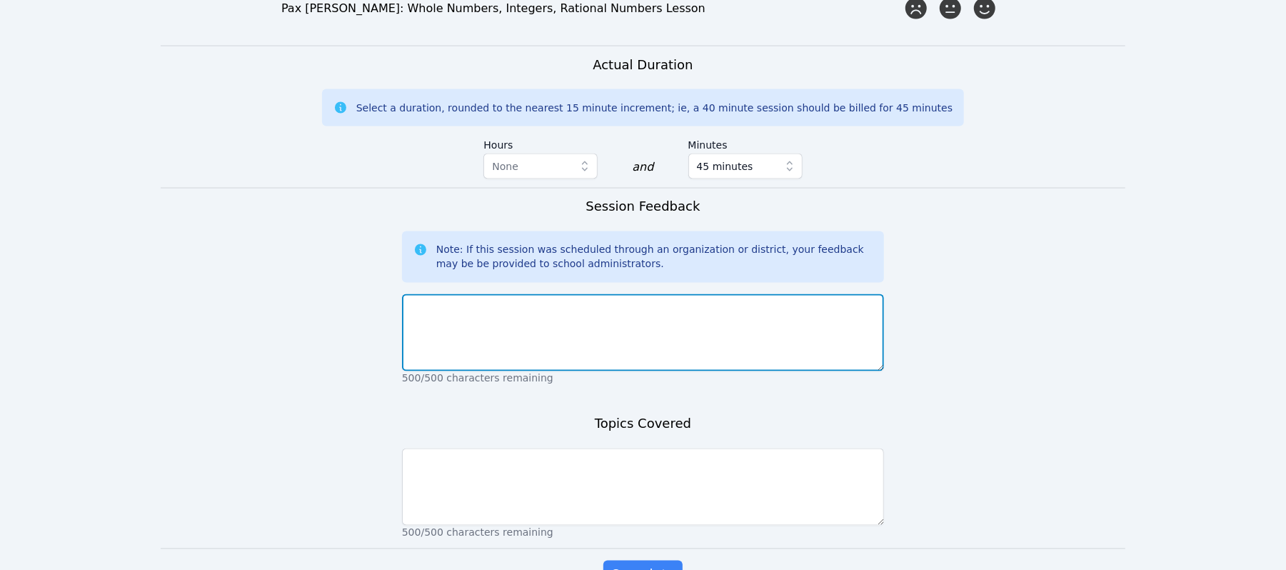
click at [563, 294] on textarea at bounding box center [643, 332] width 482 height 77
type textarea "Students were attentive and put effort into the activity and lesson."
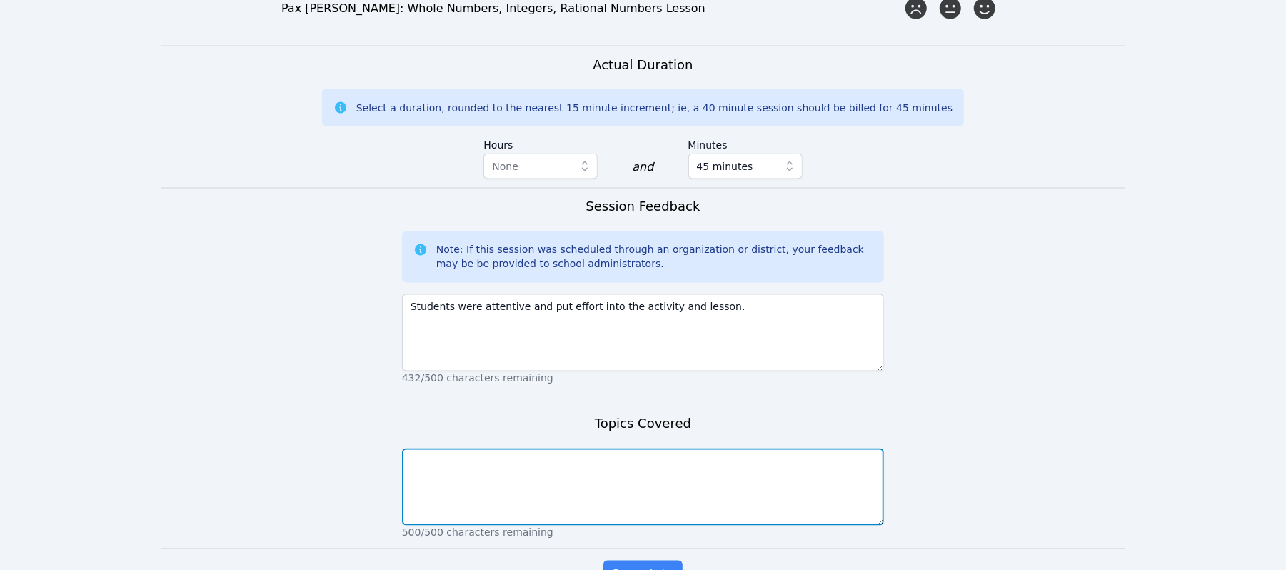
click at [506, 448] on textarea at bounding box center [643, 486] width 482 height 77
type textarea "We discussed and practiced working on finding the perimeter."
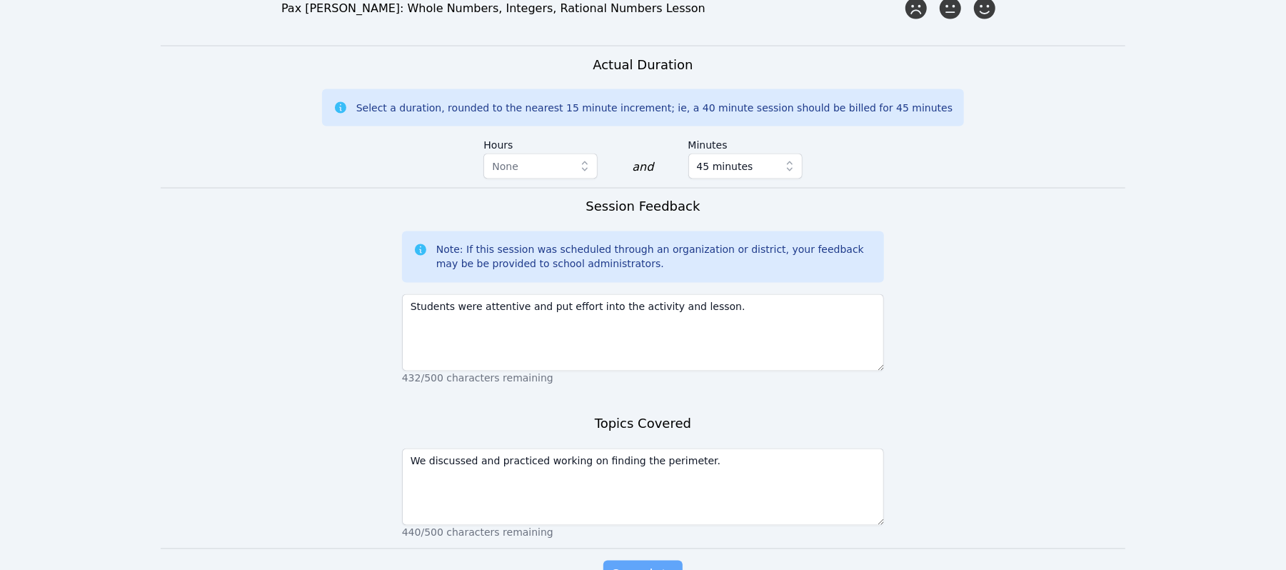
click at [652, 565] on span "Complete" at bounding box center [642, 575] width 64 height 20
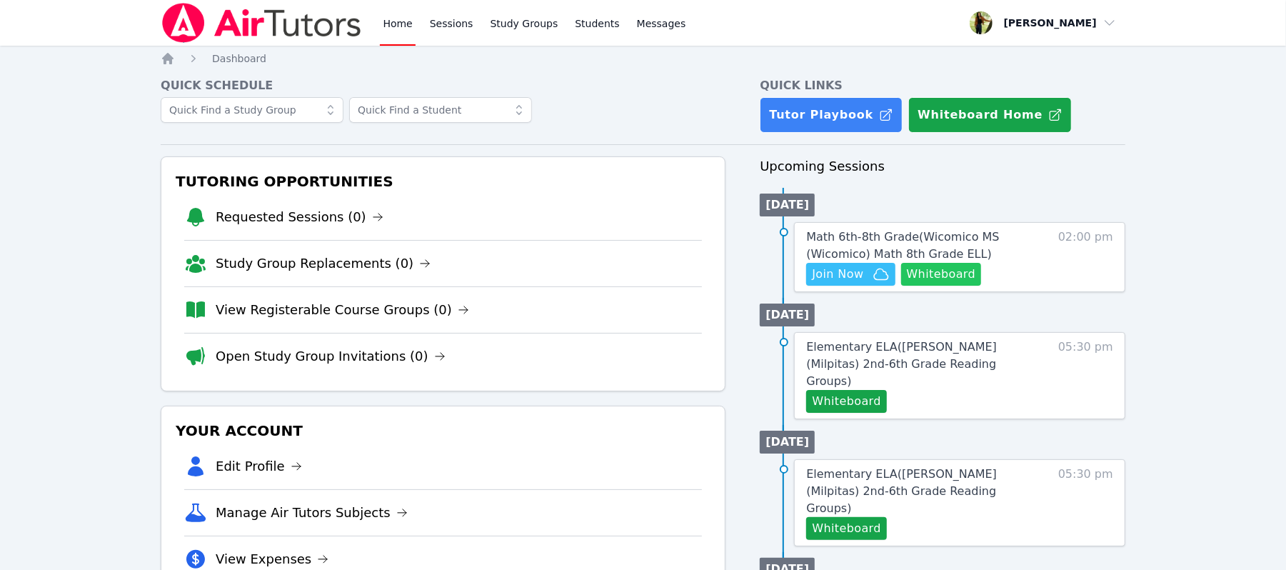
click at [946, 277] on button "Whiteboard" at bounding box center [941, 274] width 81 height 23
click at [899, 252] on span "Math 6th-8th Grade ( Wicomico MS (Wicomico) Math 8th Grade ELL )" at bounding box center [902, 245] width 193 height 31
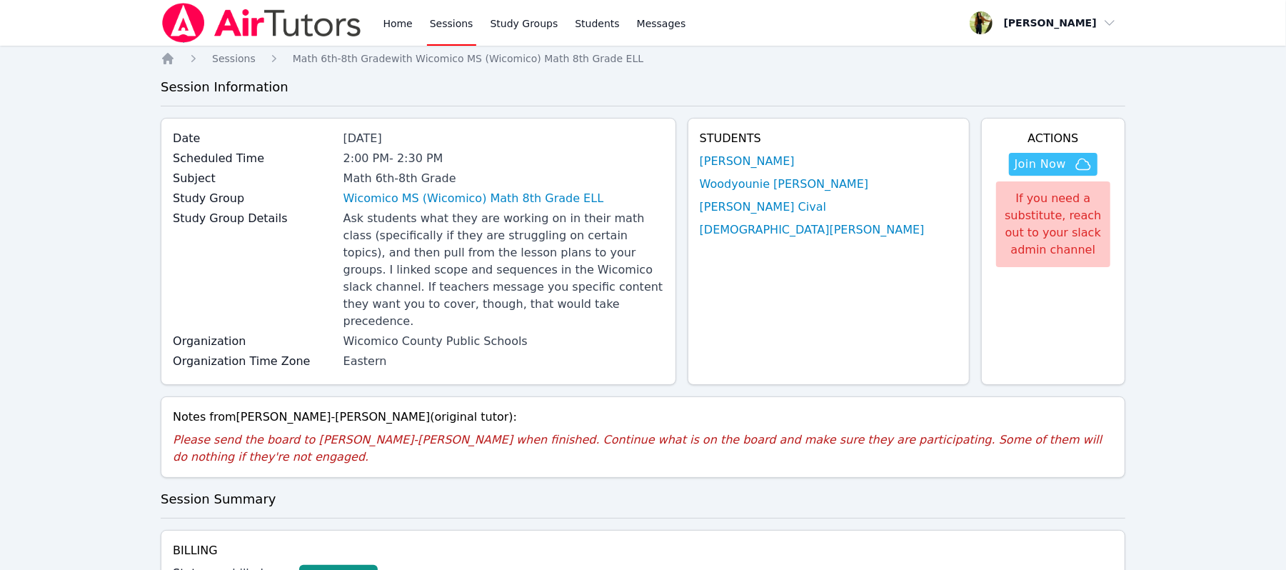
click at [138, 425] on div "Home Sessions Study Groups Students Messages Open user menu Amanda Paul Open ma…" at bounding box center [643, 538] width 1286 height 1077
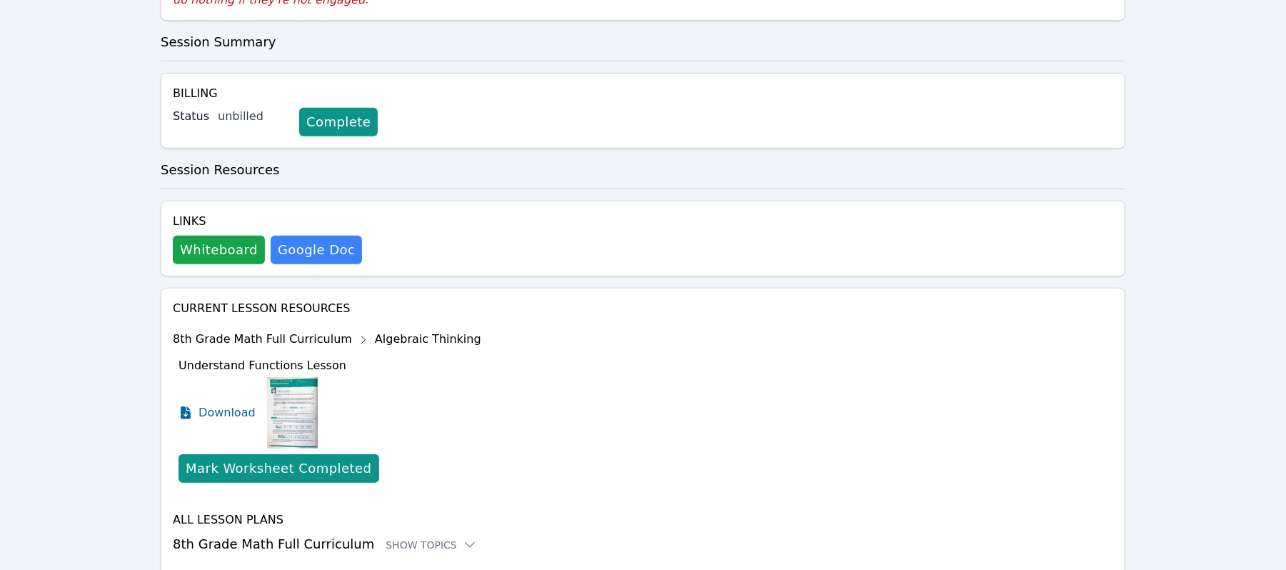
scroll to position [458, 0]
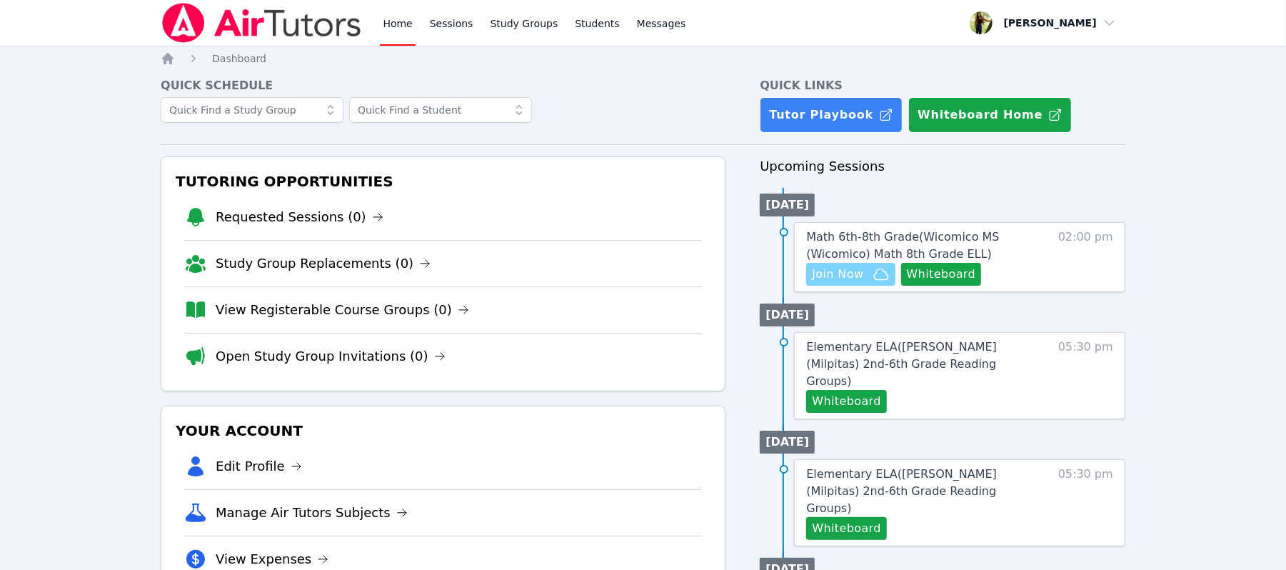
click at [826, 275] on span "Join Now" at bounding box center [837, 274] width 51 height 17
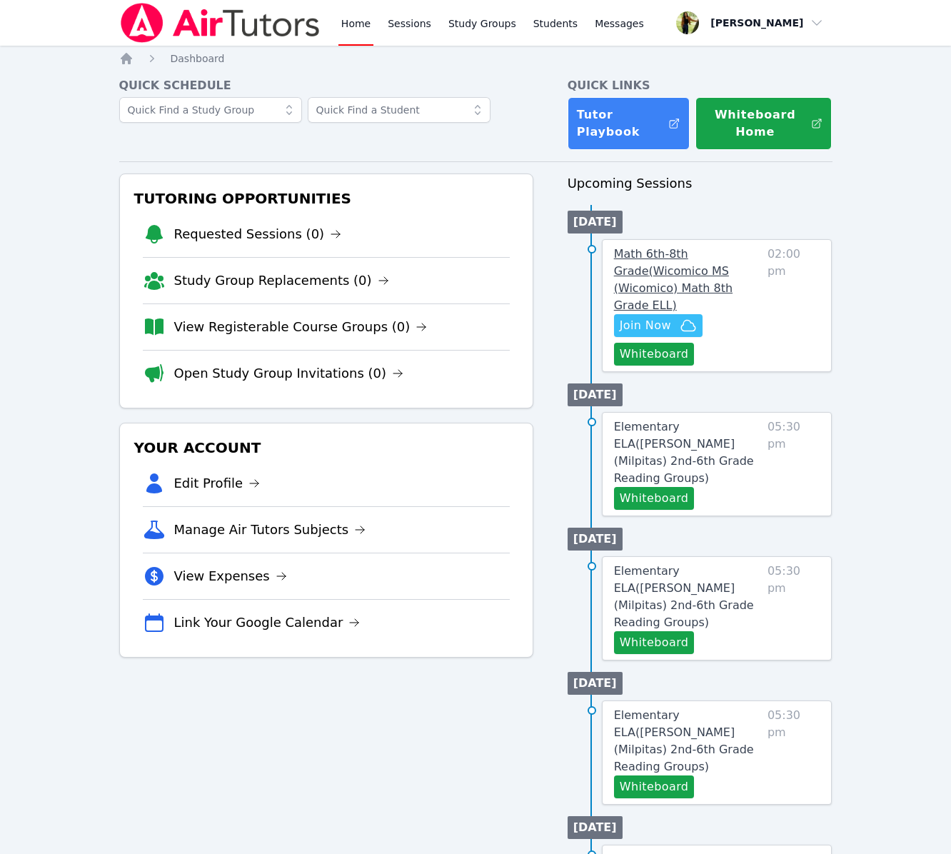
click at [648, 280] on span "Math 6th-8th Grade ( Wicomico MS (Wicomico) Math 8th Grade ELL )" at bounding box center [673, 279] width 118 height 65
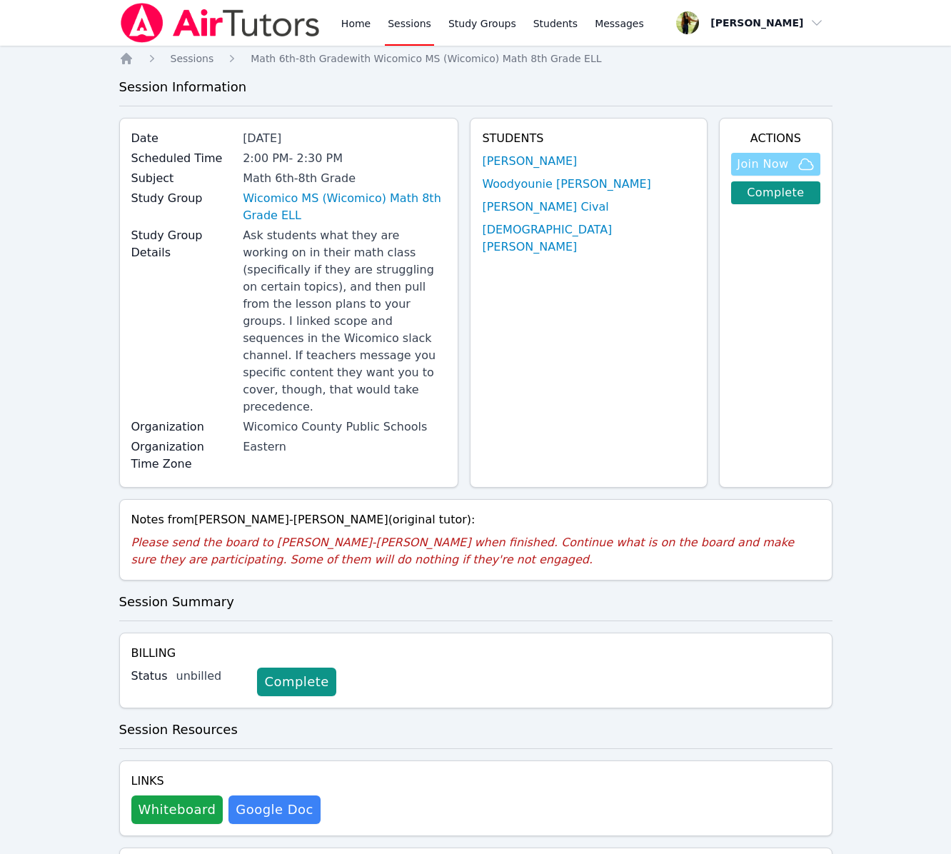
click at [749, 161] on span "Join Now" at bounding box center [762, 164] width 51 height 17
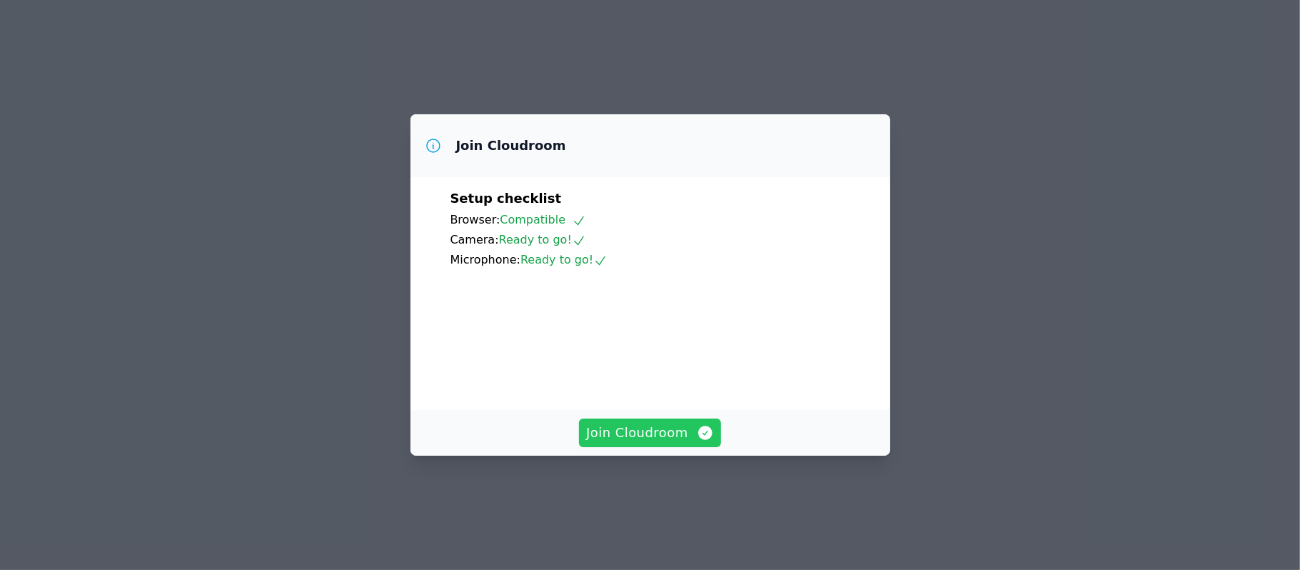
click at [664, 443] on span "Join Cloudroom" at bounding box center [650, 433] width 128 height 20
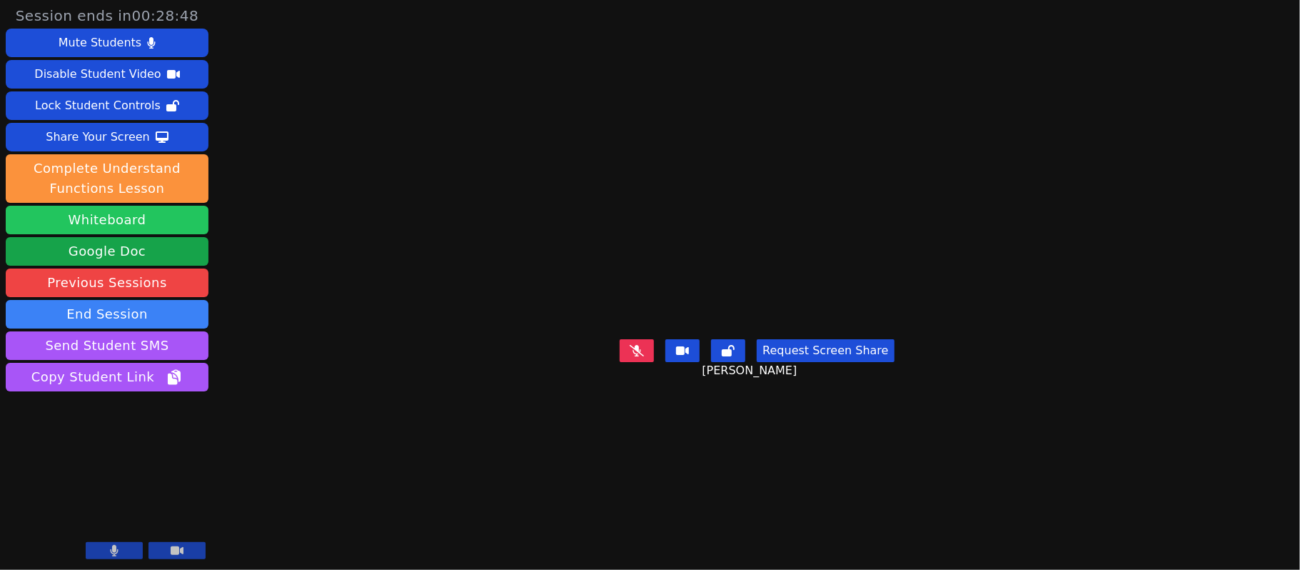
click at [126, 213] on button "Whiteboard" at bounding box center [107, 220] width 203 height 29
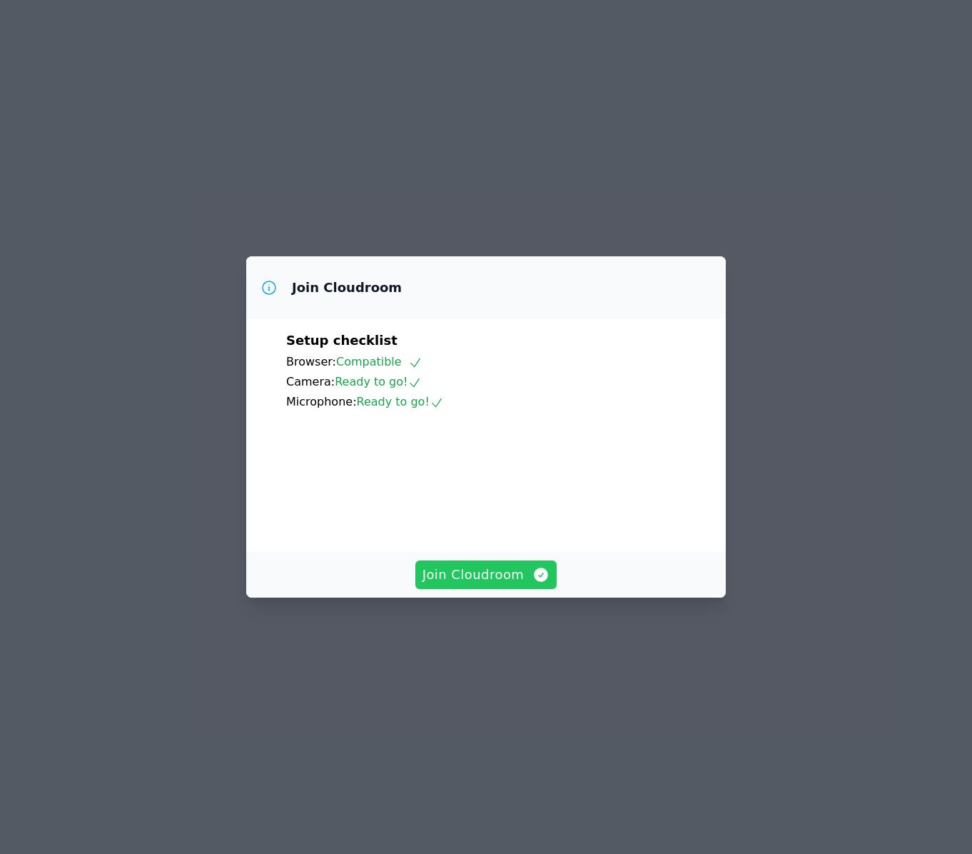
click at [474, 585] on span "Join Cloudroom" at bounding box center [487, 575] width 128 height 20
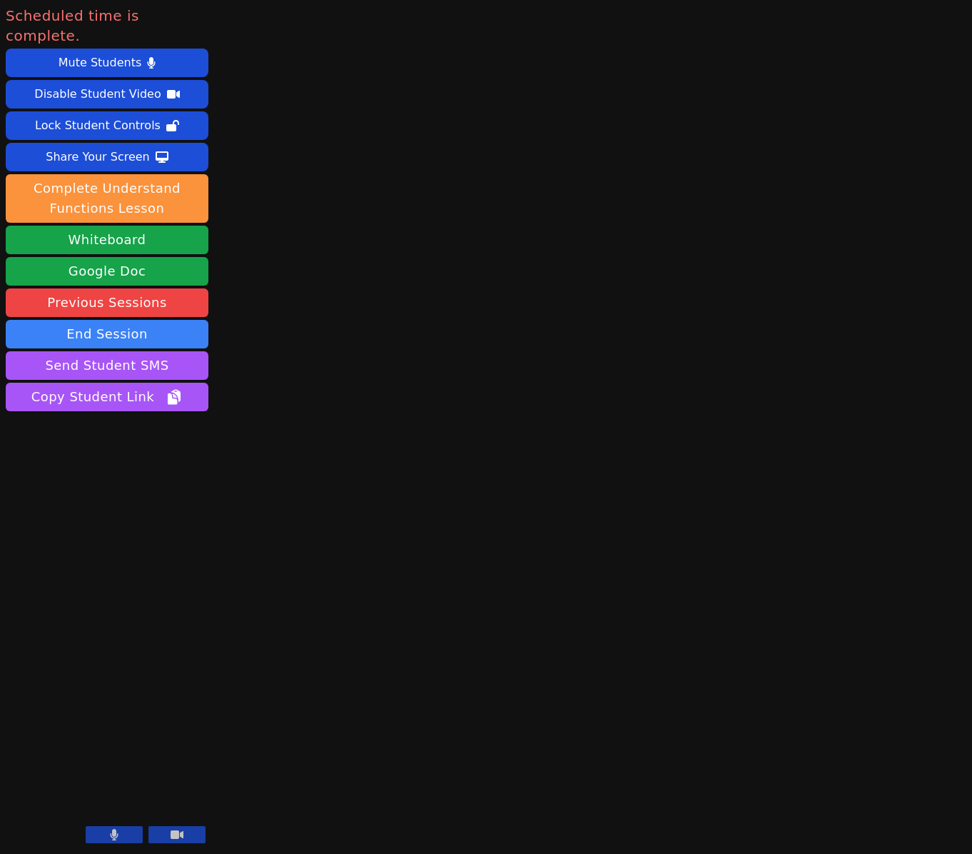
click at [161, 838] on button at bounding box center [176, 834] width 57 height 17
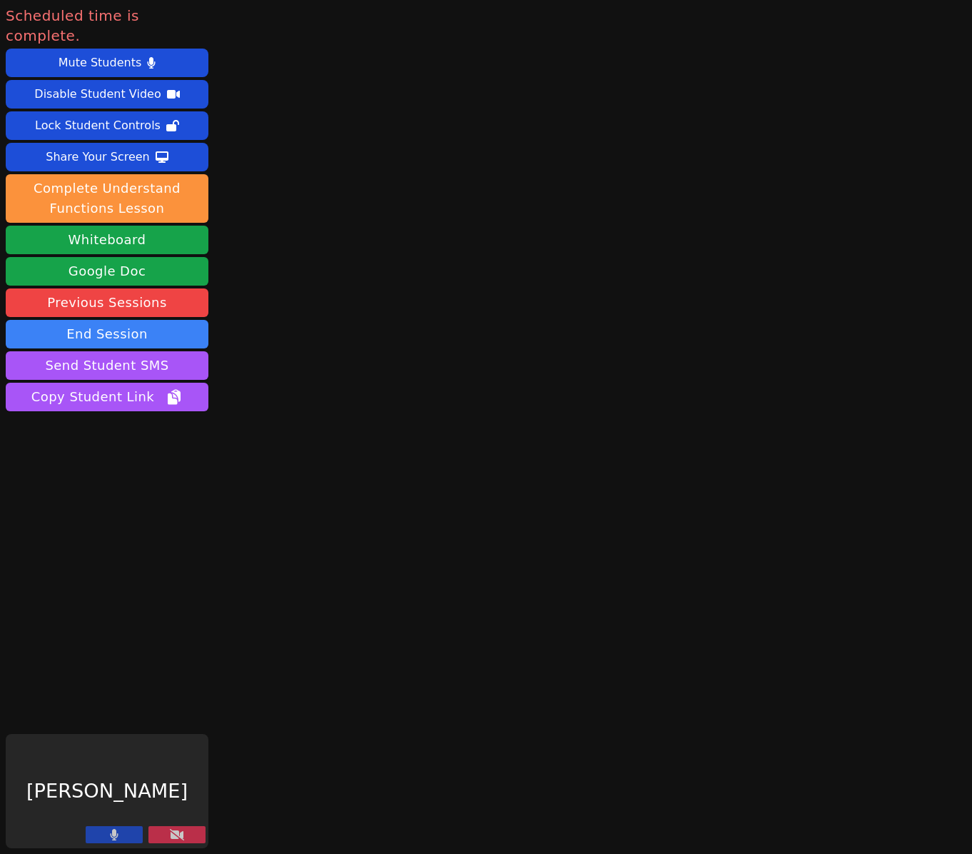
click at [124, 838] on button at bounding box center [114, 834] width 57 height 17
click at [118, 320] on button "End Session" at bounding box center [107, 334] width 203 height 29
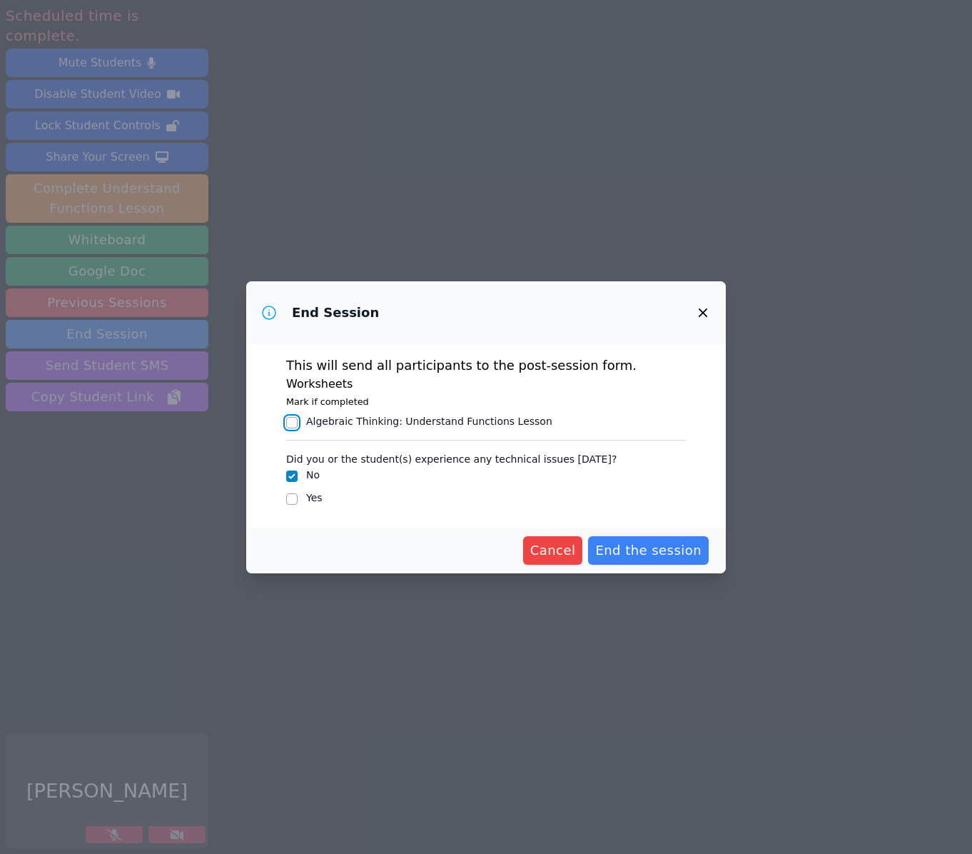
click at [291, 421] on input "Algebraic Thinking : Understand Functions Lesson" at bounding box center [291, 422] width 11 height 11
checkbox input "true"
click at [640, 550] on span "End the session" at bounding box center [648, 550] width 106 height 20
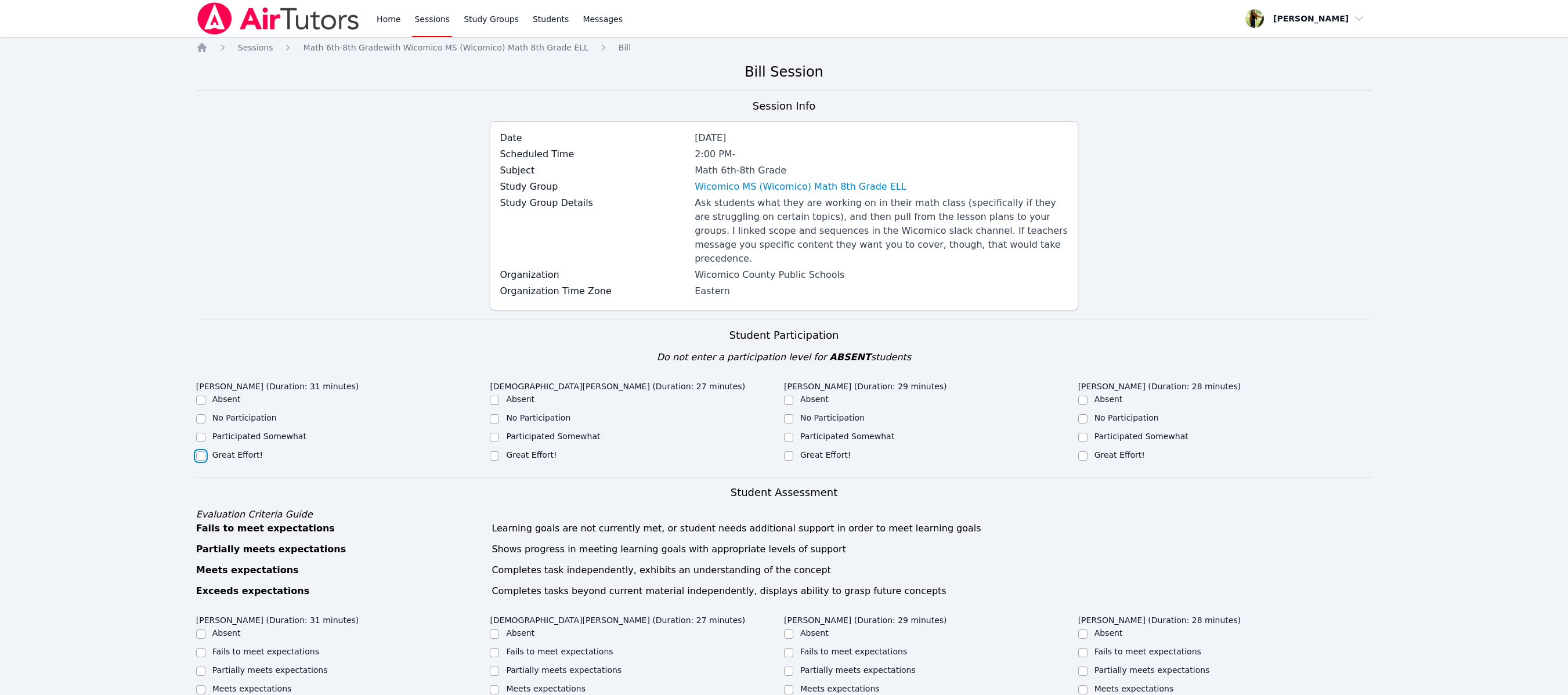
click at [201, 451] on input "Great Effort!" at bounding box center [200, 455] width 9 height 9
checkbox input "true"
click at [489, 449] on div "Great Effort!" at bounding box center [343, 455] width 294 height 14
click at [497, 451] on input "Great Effort!" at bounding box center [493, 455] width 9 height 9
checkbox input "true"
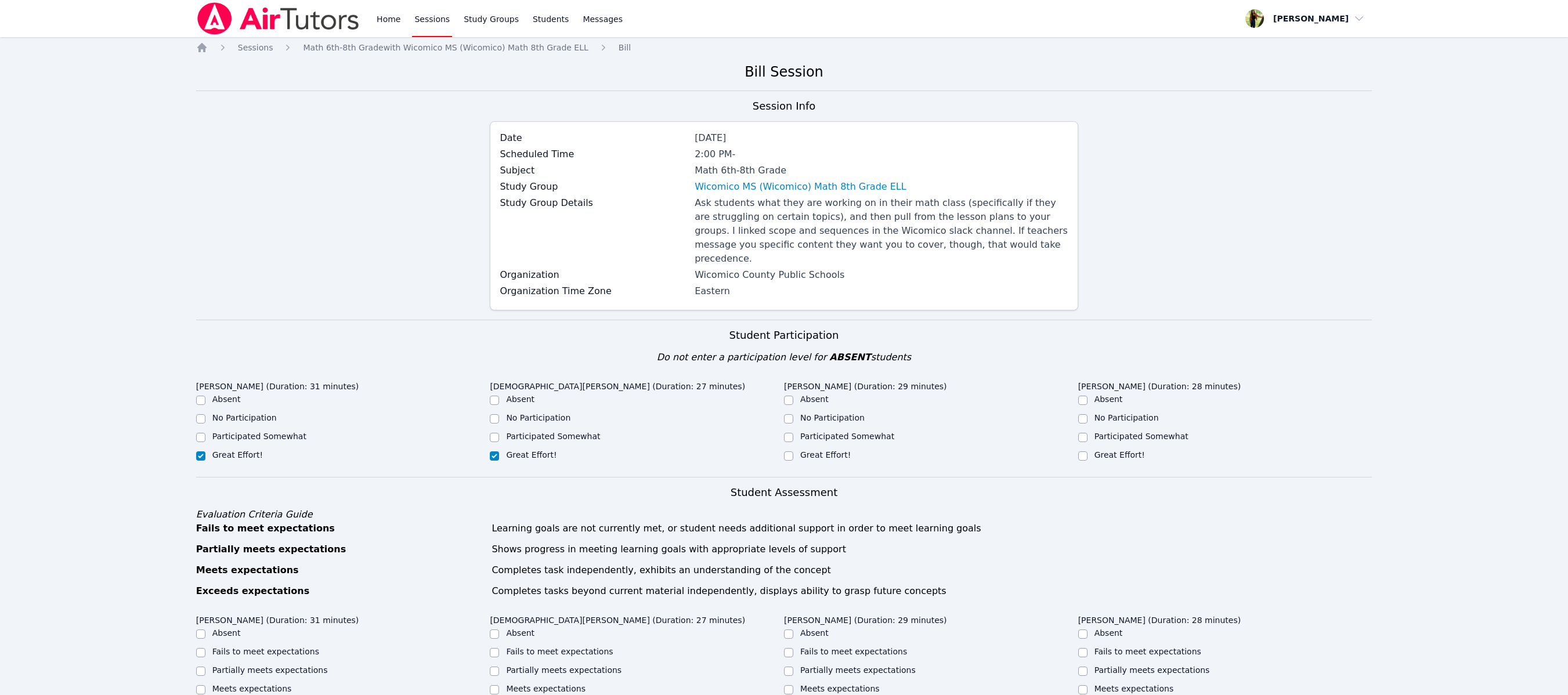
click at [789, 461] on div "[PERSON_NAME] (Duration: 31 minutes) Absent No Participation Participated Somew…" at bounding box center [784, 427] width 1176 height 101
click at [788, 451] on input "Great Effort!" at bounding box center [788, 455] width 9 height 9
checkbox input "true"
click at [789, 451] on input "Great Effort!" at bounding box center [1082, 455] width 9 height 9
checkbox input "true"
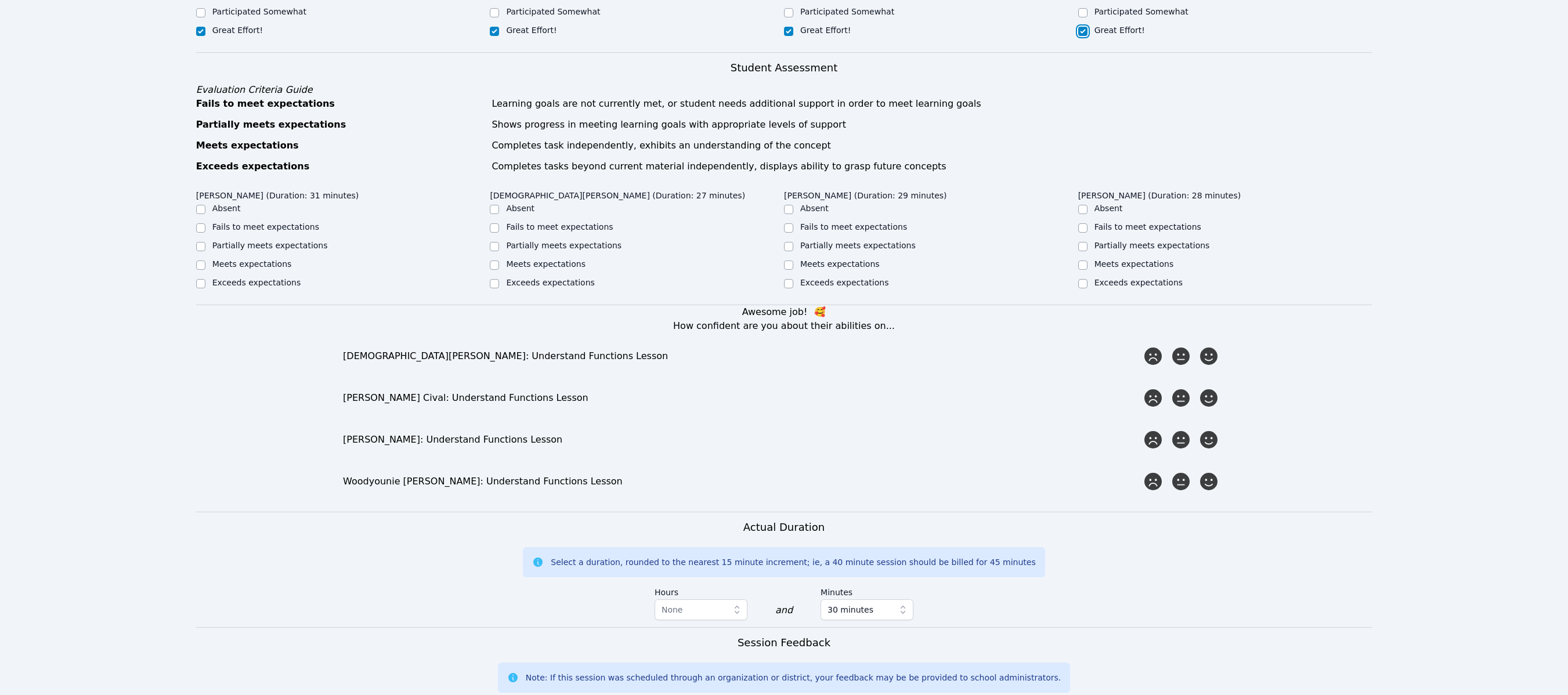
scroll to position [455, 0]
